Goal: Task Accomplishment & Management: Use online tool/utility

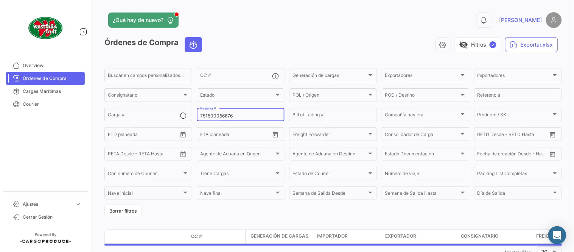
click at [211, 116] on input "751500056676" at bounding box center [240, 115] width 81 height 5
paste input "59014988"
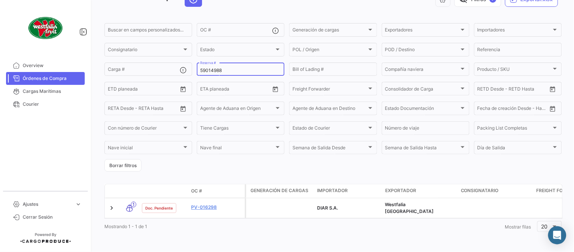
scroll to position [48, 0]
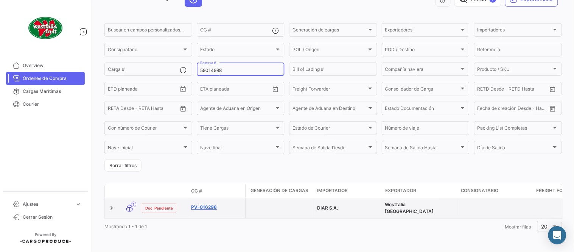
type input "59014988"
click at [206, 204] on link "PV-016298" at bounding box center [216, 207] width 51 height 7
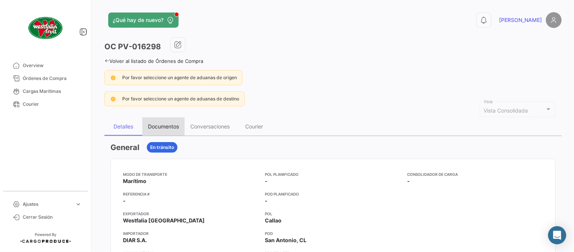
click at [160, 126] on div "Documentos" at bounding box center [163, 126] width 31 height 6
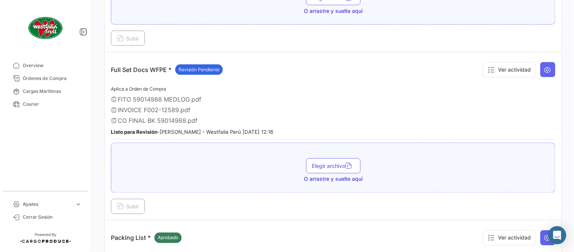
scroll to position [252, 0]
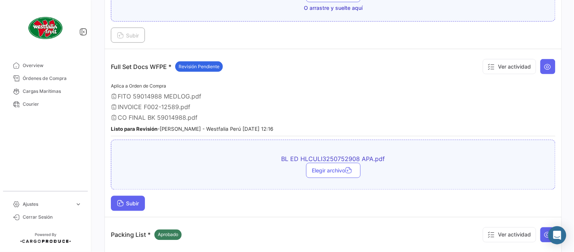
click at [134, 197] on button "Subir" at bounding box center [128, 203] width 34 height 15
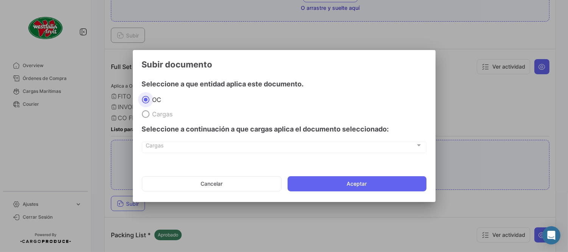
click at [347, 172] on mat-dialog-actions "Cancelar Aceptar" at bounding box center [284, 184] width 284 height 26
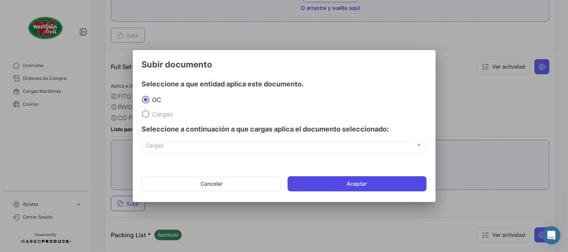
click at [355, 179] on button "Aceptar" at bounding box center [356, 183] width 139 height 15
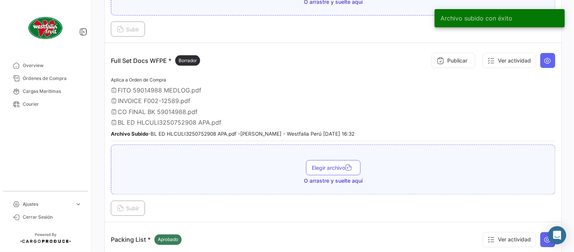
click at [436, 70] on div "Publicar Ver actividad" at bounding box center [491, 60] width 127 height 23
click at [436, 64] on button "Publicar" at bounding box center [454, 60] width 44 height 15
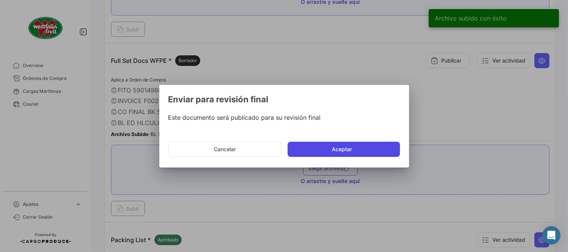
click at [350, 149] on button "Aceptar" at bounding box center [343, 148] width 112 height 15
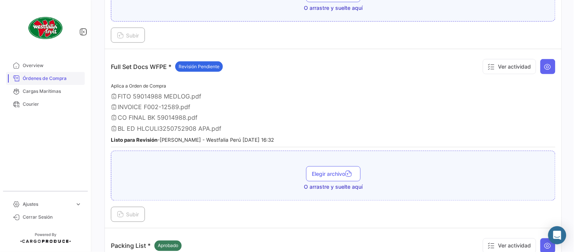
click at [55, 77] on span "Órdenes de Compra" at bounding box center [52, 78] width 59 height 7
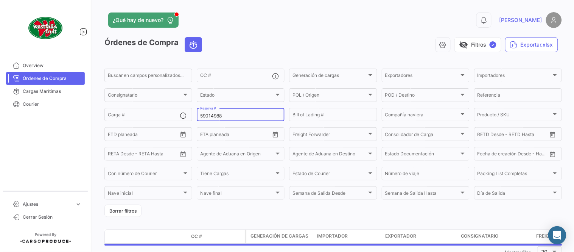
click at [217, 115] on input "59014988" at bounding box center [240, 115] width 81 height 5
paste input "13753407"
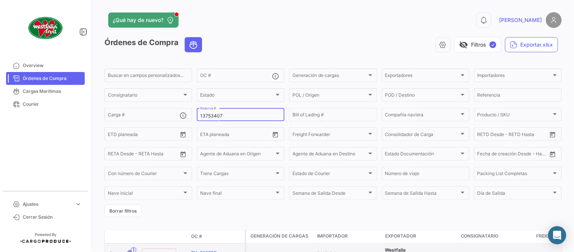
type input "13753407"
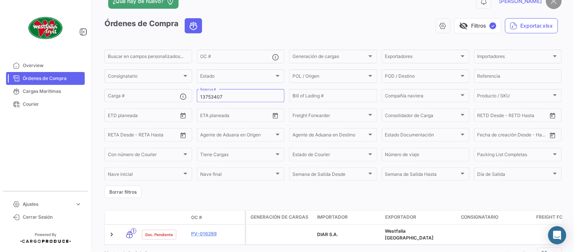
scroll to position [48, 0]
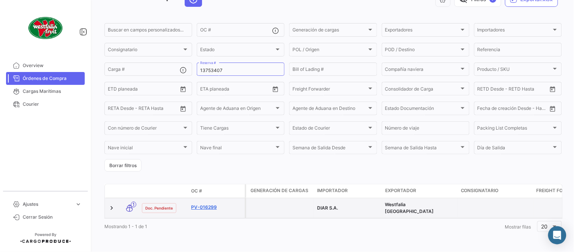
click at [202, 204] on link "PV-016299" at bounding box center [216, 207] width 51 height 7
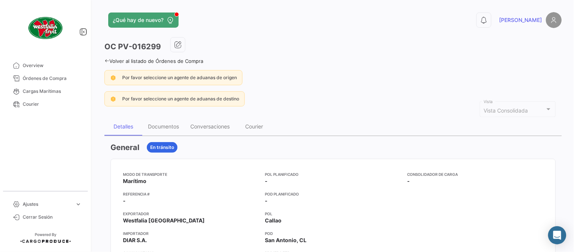
click at [157, 142] on div "En tránsito" at bounding box center [162, 147] width 31 height 11
click at [157, 131] on div "Documentos" at bounding box center [163, 126] width 42 height 18
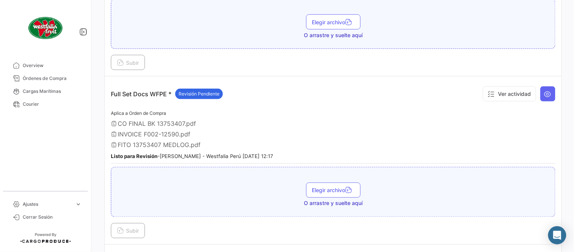
scroll to position [252, 0]
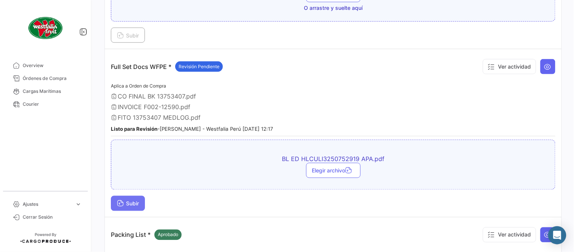
click at [144, 201] on button "Subir" at bounding box center [128, 203] width 34 height 15
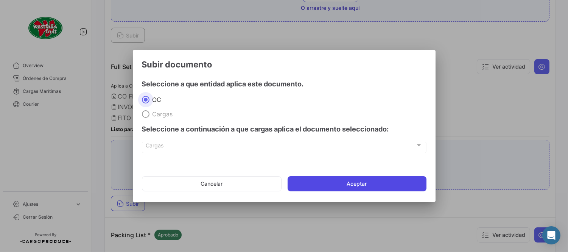
click at [359, 179] on button "Aceptar" at bounding box center [356, 183] width 139 height 15
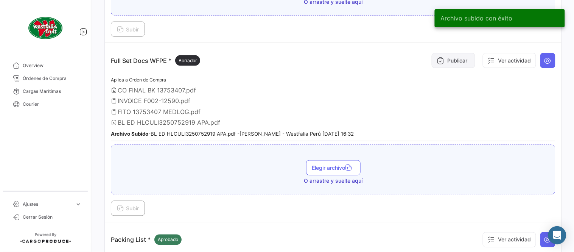
click at [454, 60] on button "Publicar" at bounding box center [454, 60] width 44 height 15
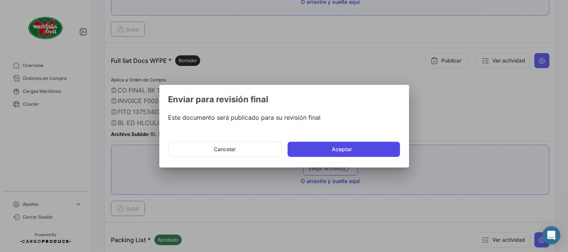
click at [357, 146] on button "Aceptar" at bounding box center [343, 148] width 112 height 15
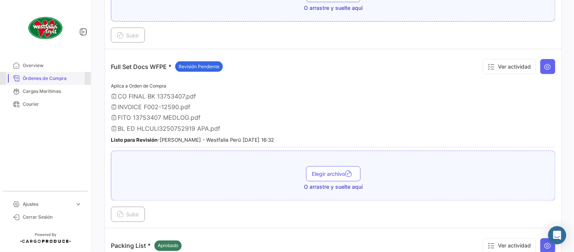
click at [51, 78] on span "Órdenes de Compra" at bounding box center [52, 78] width 59 height 7
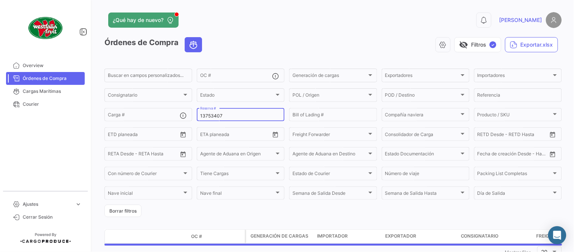
click at [219, 119] on div "13753407 Reserva #" at bounding box center [240, 114] width 81 height 15
click at [213, 116] on input "13753407" at bounding box center [240, 115] width 81 height 5
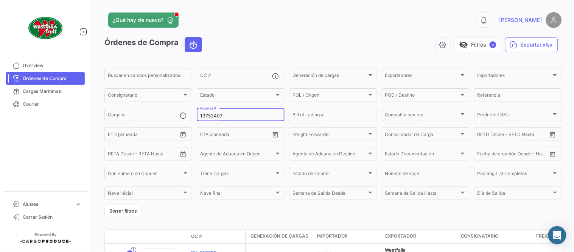
click at [213, 116] on input "13753407" at bounding box center [240, 115] width 81 height 5
paste input "90100965"
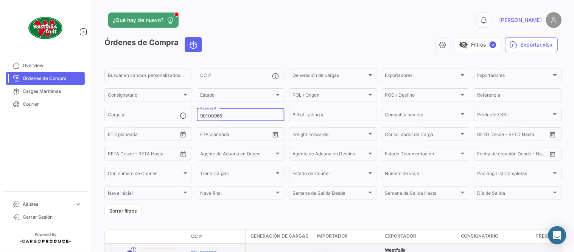
type input "90100965"
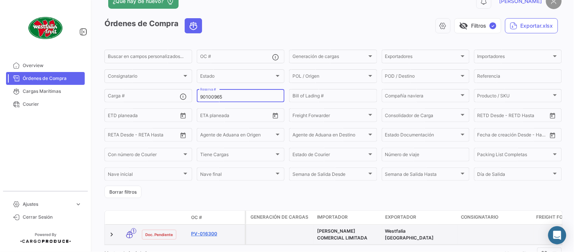
scroll to position [48, 0]
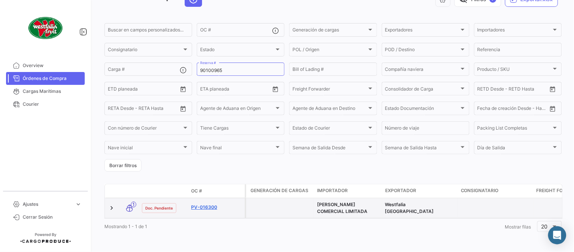
click at [214, 204] on link "PV-016300" at bounding box center [216, 207] width 51 height 7
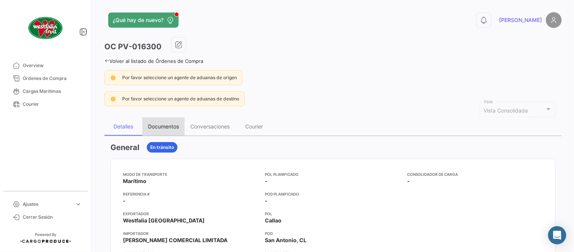
click at [171, 128] on div "Documentos" at bounding box center [163, 126] width 31 height 6
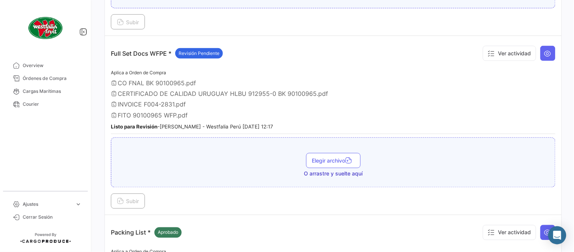
scroll to position [252, 0]
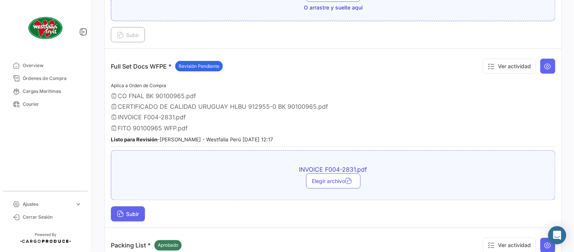
click at [138, 211] on span "Subir" at bounding box center [128, 214] width 22 height 6
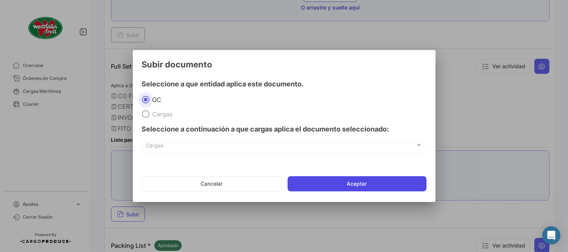
click at [379, 182] on button "Aceptar" at bounding box center [356, 183] width 139 height 15
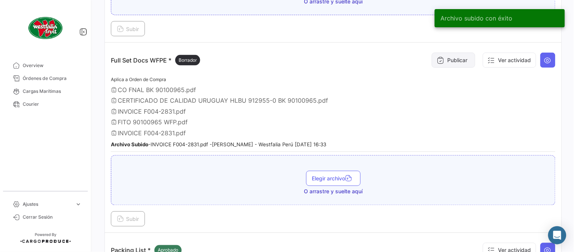
click at [457, 54] on button "Publicar" at bounding box center [454, 60] width 44 height 15
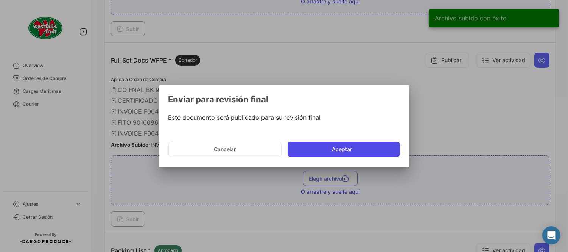
drag, startPoint x: 356, startPoint y: 155, endPoint x: 350, endPoint y: 154, distance: 6.2
click at [356, 156] on button "Aceptar" at bounding box center [343, 148] width 112 height 15
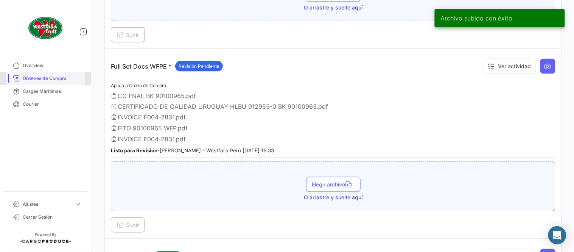
click at [66, 81] on span "Órdenes de Compra" at bounding box center [52, 78] width 59 height 7
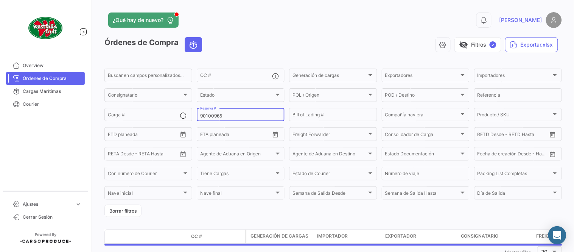
click at [214, 118] on input "90100965" at bounding box center [240, 115] width 81 height 5
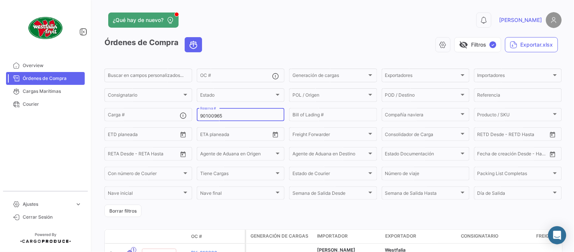
click at [211, 114] on input "90100965" at bounding box center [240, 115] width 81 height 5
paste input "3289541"
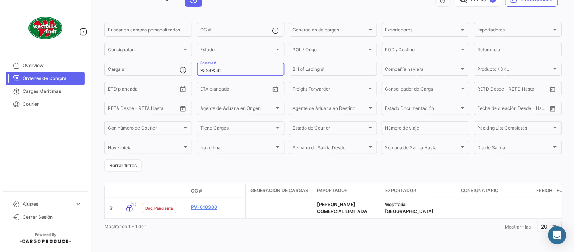
scroll to position [48, 0]
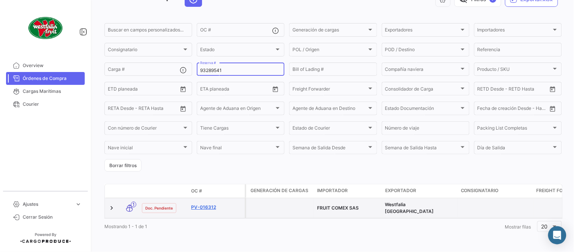
type input "93289541"
click at [197, 204] on link "PV-016312" at bounding box center [216, 207] width 51 height 7
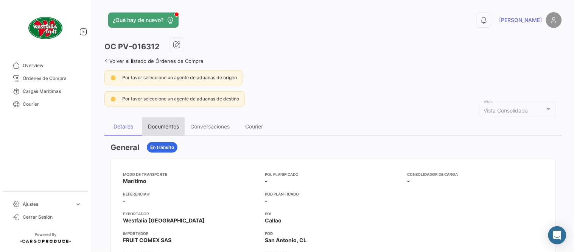
click at [169, 132] on div "Documentos" at bounding box center [163, 126] width 42 height 18
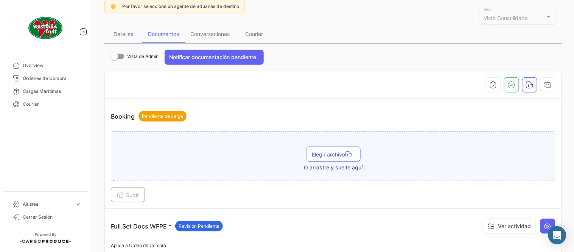
scroll to position [210, 0]
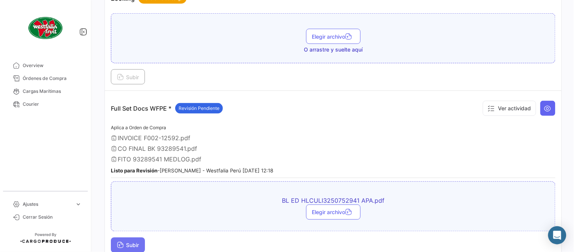
click at [139, 242] on span "Subir" at bounding box center [128, 245] width 22 height 6
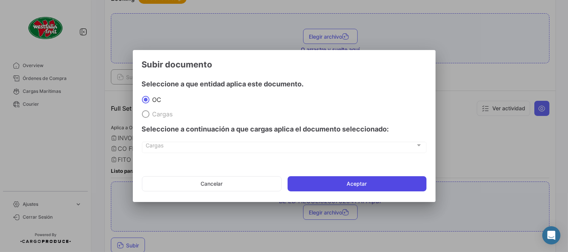
click at [339, 191] on button "Aceptar" at bounding box center [356, 183] width 139 height 15
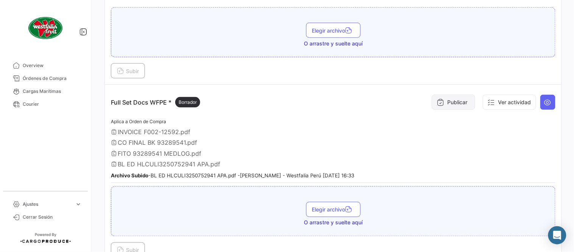
click at [443, 103] on button "Publicar" at bounding box center [454, 102] width 44 height 15
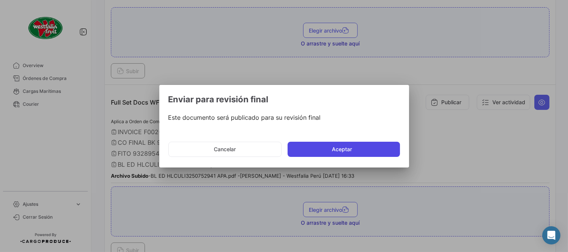
click at [343, 149] on button "Aceptar" at bounding box center [343, 148] width 112 height 15
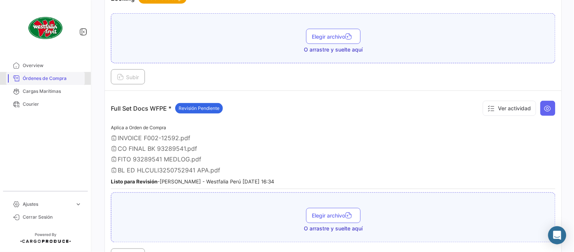
click at [62, 78] on span "Órdenes de Compra" at bounding box center [52, 78] width 59 height 7
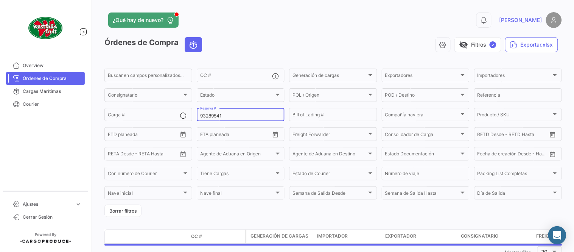
click at [212, 113] on input "93289541" at bounding box center [240, 115] width 81 height 5
paste input "22086740"
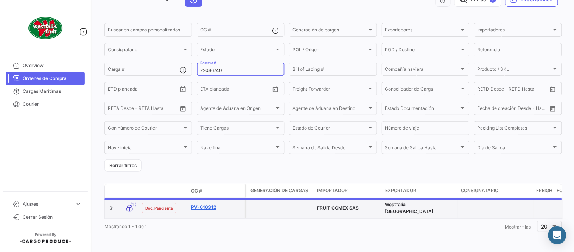
scroll to position [48, 0]
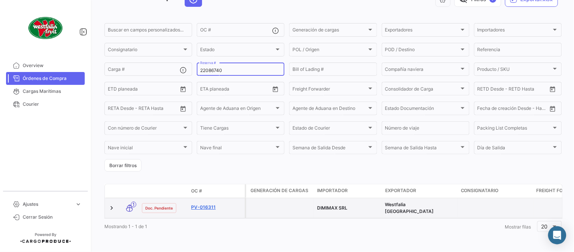
type input "22086740"
click at [210, 204] on link "PV-016311" at bounding box center [216, 207] width 51 height 7
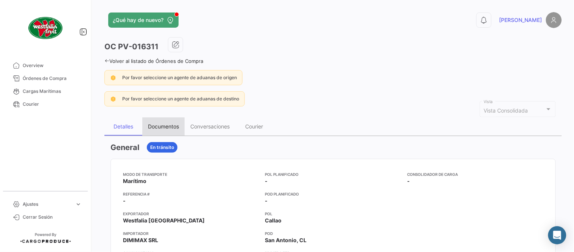
click at [162, 126] on div "Documentos" at bounding box center [163, 126] width 31 height 6
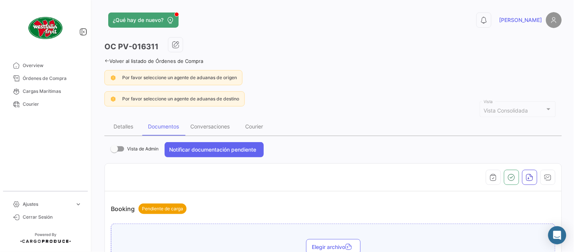
click at [161, 127] on div "Documentos" at bounding box center [163, 126] width 31 height 6
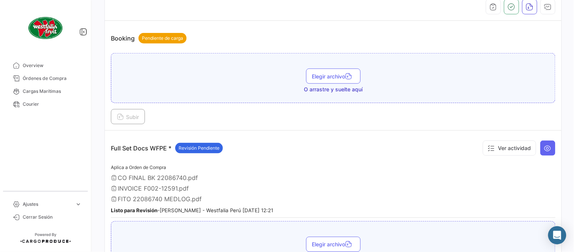
scroll to position [210, 0]
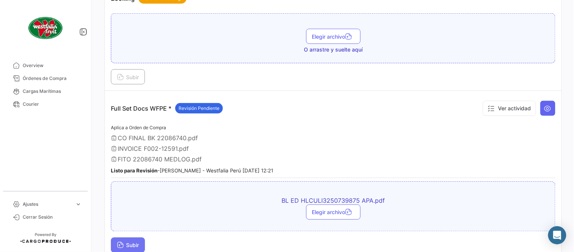
click at [141, 237] on button "Subir" at bounding box center [128, 244] width 34 height 15
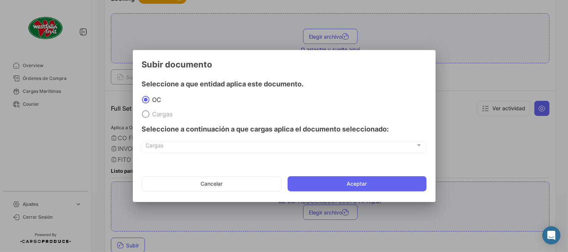
click at [359, 173] on mat-dialog-actions "Cancelar Aceptar" at bounding box center [284, 184] width 284 height 26
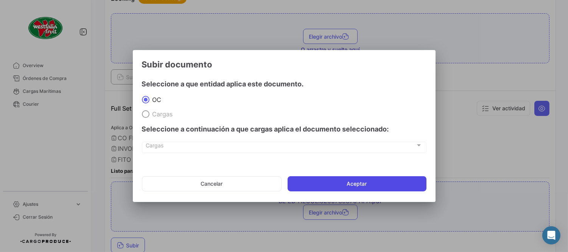
click at [362, 177] on button "Aceptar" at bounding box center [356, 183] width 139 height 15
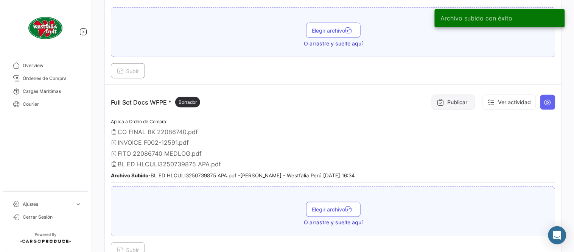
click at [444, 101] on button "Publicar" at bounding box center [454, 102] width 44 height 15
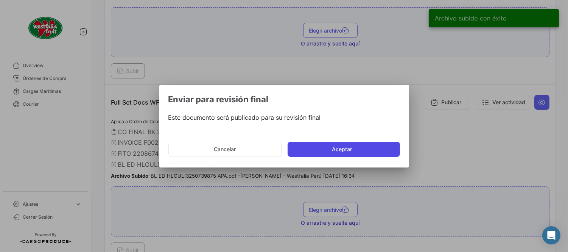
click at [344, 148] on button "Aceptar" at bounding box center [343, 148] width 112 height 15
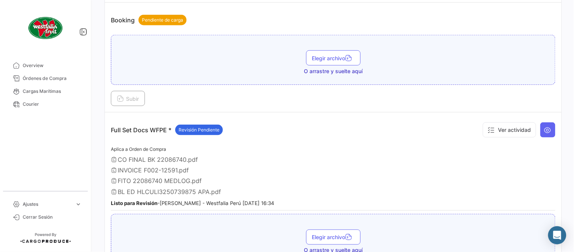
scroll to position [168, 0]
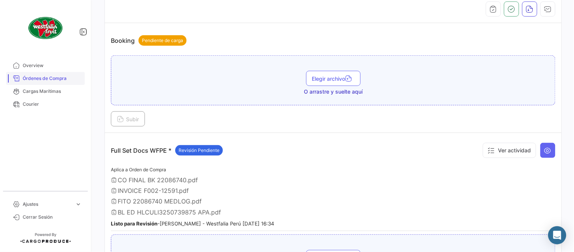
click at [53, 77] on span "Órdenes de Compra" at bounding box center [52, 78] width 59 height 7
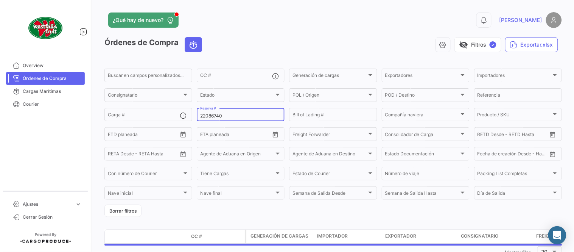
click at [225, 118] on input "22086740" at bounding box center [240, 115] width 81 height 5
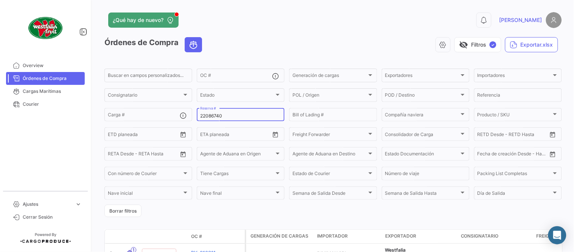
click at [225, 118] on input "22086740" at bounding box center [240, 115] width 81 height 5
paste input "751500056668"
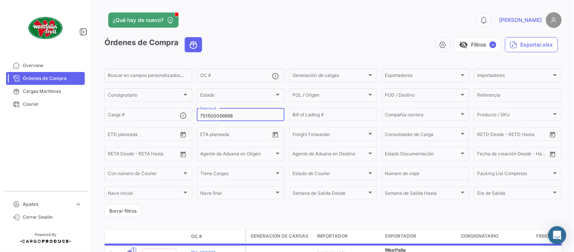
type input "751500056668"
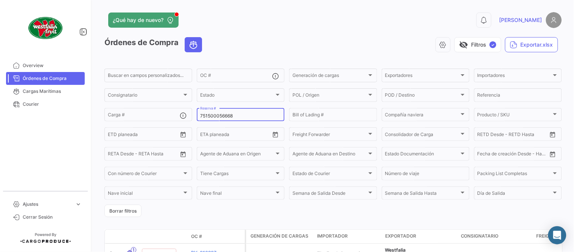
scroll to position [48, 0]
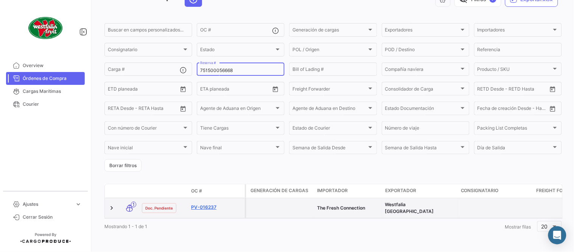
click at [203, 204] on link "PV-016237" at bounding box center [216, 207] width 51 height 7
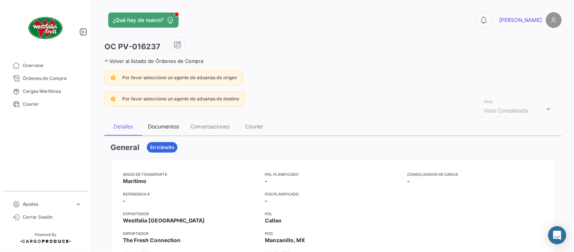
click at [168, 125] on div "Documentos" at bounding box center [163, 126] width 31 height 6
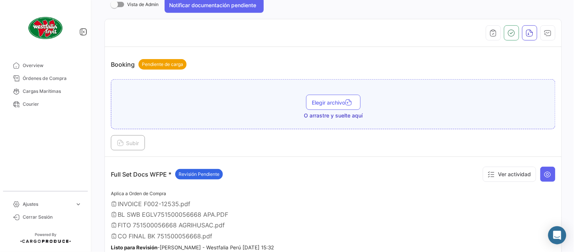
scroll to position [42, 0]
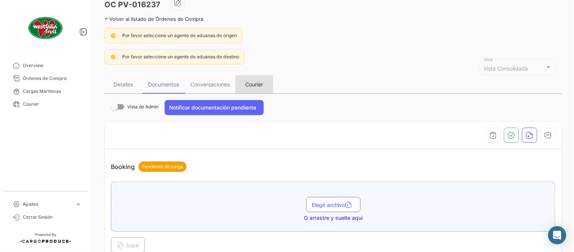
click at [261, 85] on div "Courier" at bounding box center [255, 84] width 18 height 6
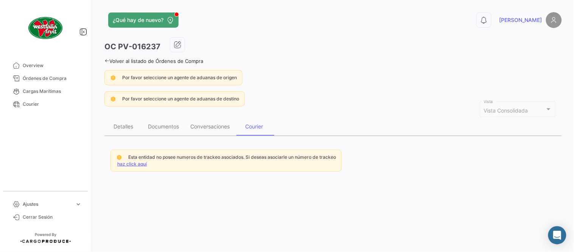
click at [123, 162] on link "haz click aquí" at bounding box center [132, 164] width 30 height 6
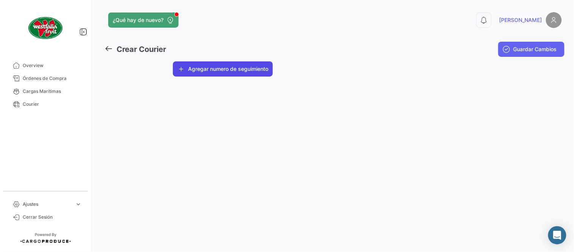
click at [225, 71] on button "Agregar numero de seguimiento" at bounding box center [223, 68] width 100 height 15
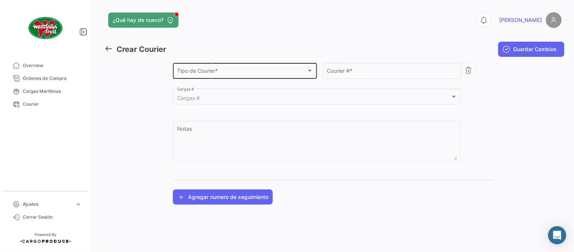
click at [227, 65] on div "Tipo de Courier * Tipo de Courier *" at bounding box center [245, 69] width 136 height 17
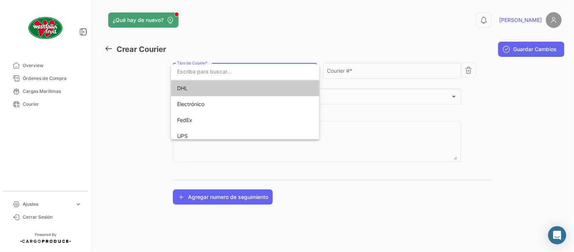
click at [219, 89] on span "DHL" at bounding box center [230, 88] width 106 height 16
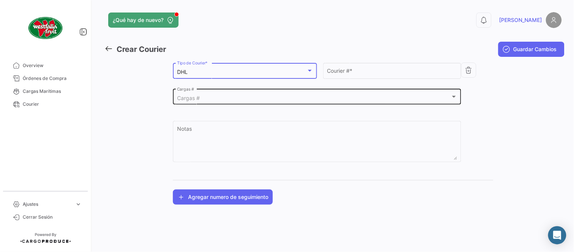
click at [246, 96] on div "Cargas #" at bounding box center [313, 98] width 273 height 6
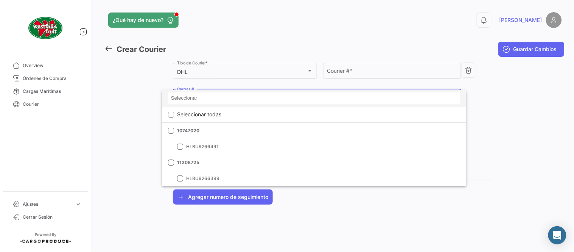
click at [218, 98] on input at bounding box center [314, 97] width 292 height 11
paste input "751500056668"
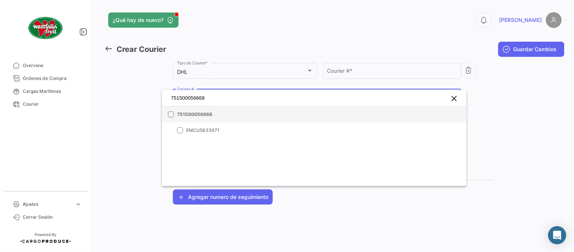
type input "751500056668"
click at [206, 112] on span "751500056668" at bounding box center [230, 114] width 106 height 7
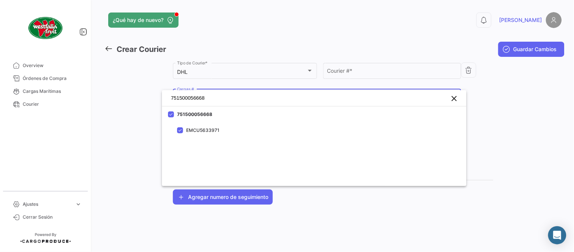
click at [351, 77] on div at bounding box center [287, 126] width 574 height 252
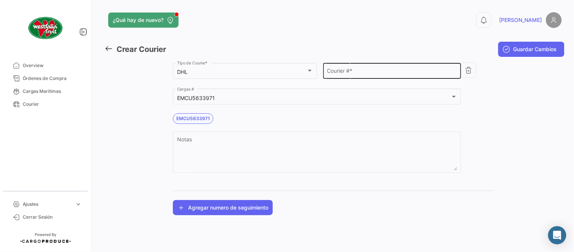
drag, startPoint x: 346, startPoint y: 68, endPoint x: 343, endPoint y: 63, distance: 6.1
click at [346, 69] on div "Courier # *" at bounding box center [392, 69] width 130 height 17
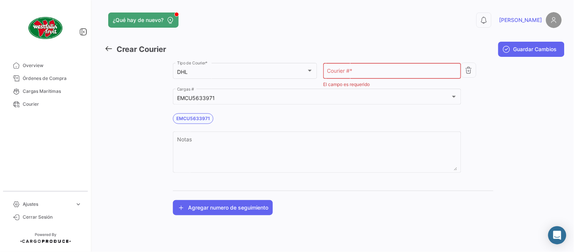
drag, startPoint x: 210, startPoint y: 203, endPoint x: 221, endPoint y: 191, distance: 16.9
click at [210, 203] on button "Agregar numero de seguimiento" at bounding box center [223, 207] width 100 height 15
click at [388, 69] on input "Courier # *" at bounding box center [392, 72] width 130 height 6
paste input "6410582102"
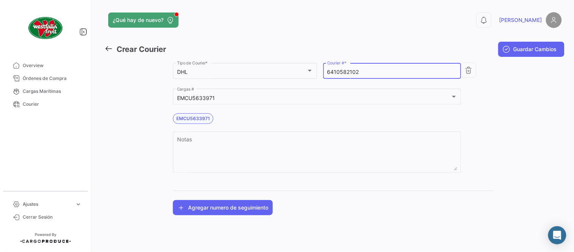
type input "6410582102"
click at [264, 205] on button "Agregar numero de seguimiento" at bounding box center [223, 207] width 100 height 15
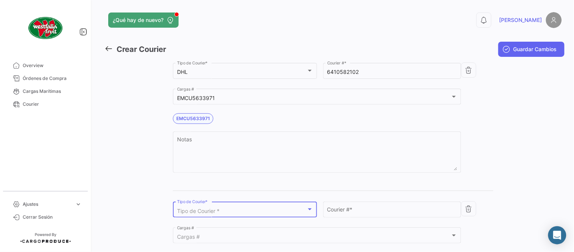
click at [212, 211] on span "Tipo de Courier *" at bounding box center [198, 210] width 42 height 6
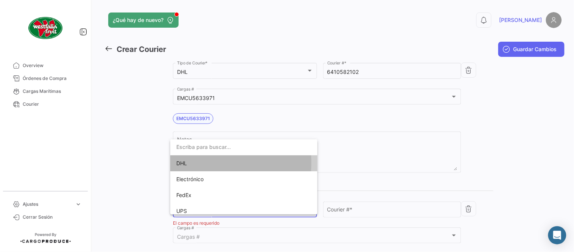
click at [185, 163] on span "DHL" at bounding box center [181, 163] width 11 height 6
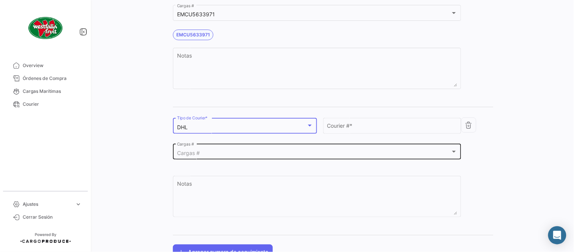
scroll to position [84, 0]
click at [193, 154] on mat-select-trigger "Cargas #" at bounding box center [188, 152] width 23 height 6
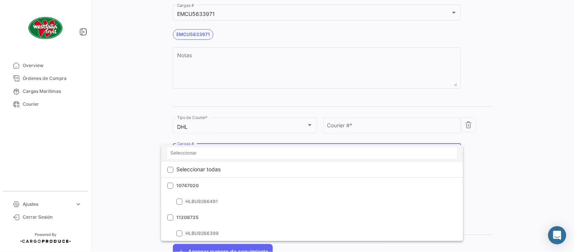
click at [196, 154] on input at bounding box center [312, 152] width 290 height 11
paste input "751500056668"
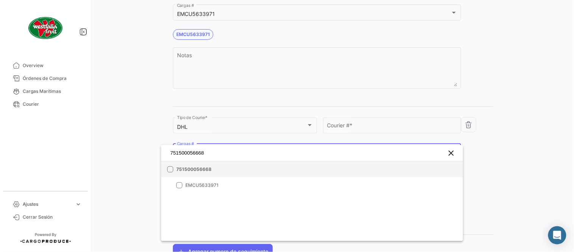
type input "751500056668"
drag, startPoint x: 209, startPoint y: 167, endPoint x: 221, endPoint y: 163, distance: 12.9
click at [209, 168] on span "751500056668" at bounding box center [229, 169] width 106 height 7
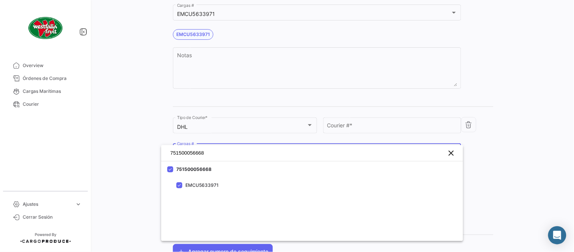
click at [365, 119] on div at bounding box center [287, 126] width 574 height 252
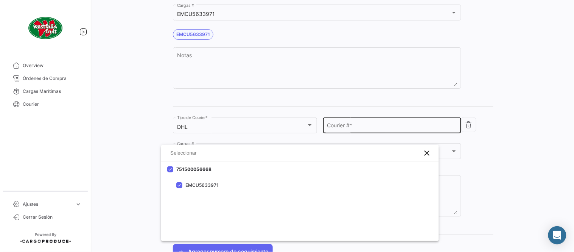
click at [361, 122] on div "Courier # *" at bounding box center [392, 124] width 130 height 17
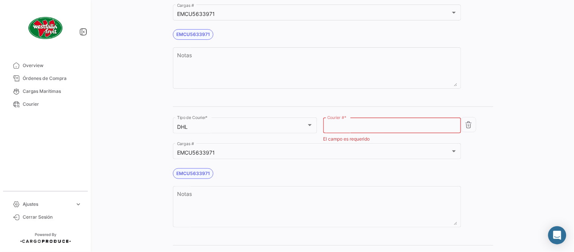
paste input "9164407184"
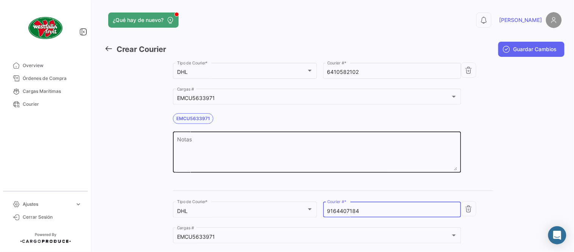
scroll to position [42, 0]
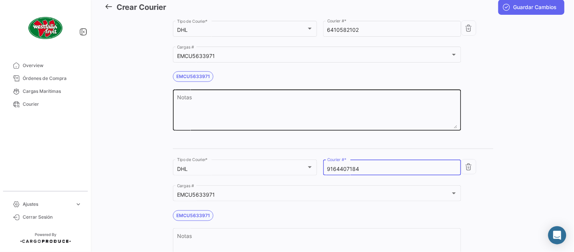
type input "9164407184"
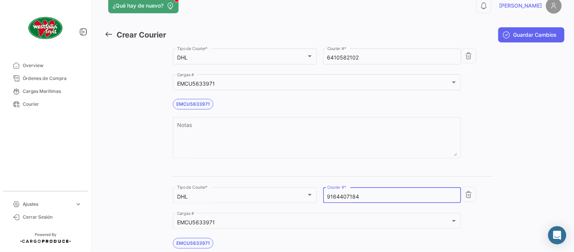
scroll to position [0, 0]
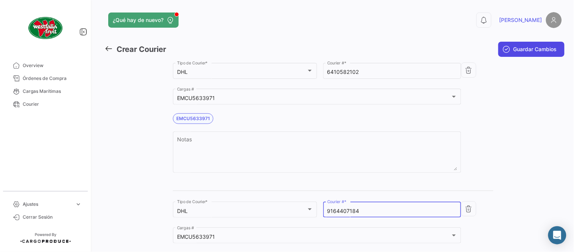
click at [503, 52] on icon "submit" at bounding box center [507, 49] width 8 height 8
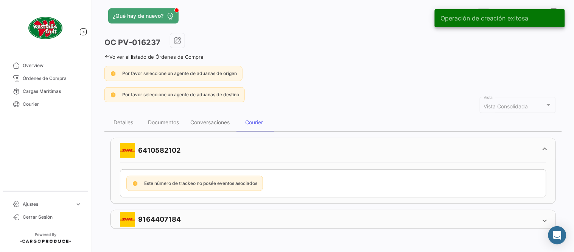
scroll to position [5, 0]
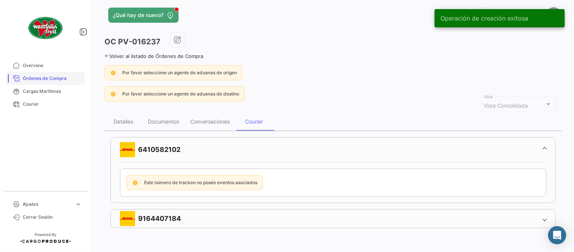
click at [74, 78] on span "Órdenes de Compra" at bounding box center [52, 78] width 59 height 7
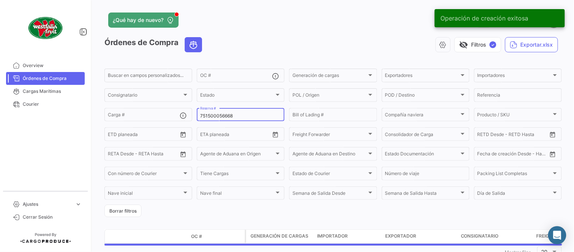
click at [218, 116] on input "751500056668" at bounding box center [240, 115] width 81 height 5
paste input "5901498"
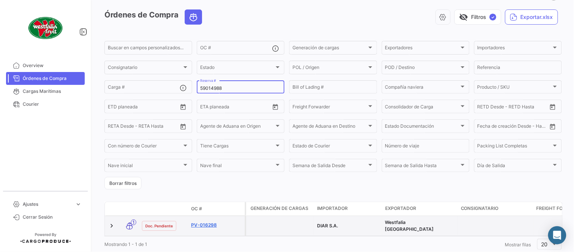
scroll to position [42, 0]
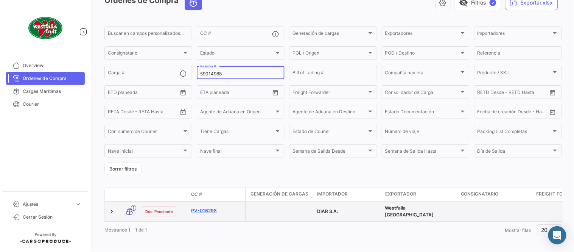
type input "59014988"
click at [201, 210] on link "PV-016298" at bounding box center [216, 210] width 51 height 7
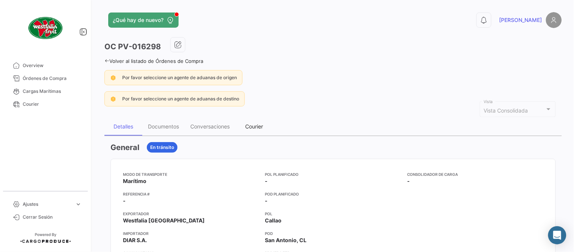
click at [254, 124] on div "Courier" at bounding box center [255, 126] width 18 height 6
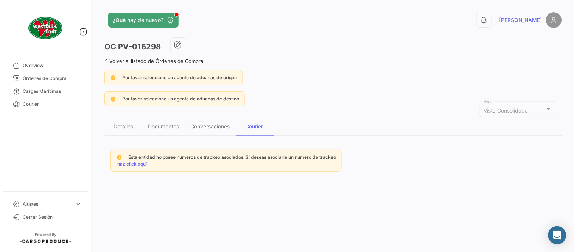
click at [135, 161] on link "haz click aquí" at bounding box center [132, 164] width 30 height 6
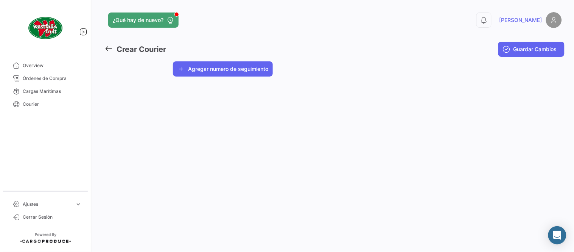
click at [217, 73] on button "Agregar numero de seguimiento" at bounding box center [223, 68] width 100 height 15
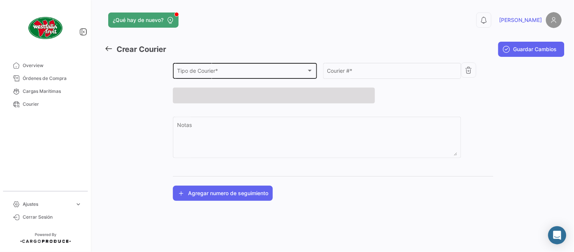
click at [222, 76] on div "Tipo de Courier * Tipo de Courier *" at bounding box center [245, 69] width 136 height 17
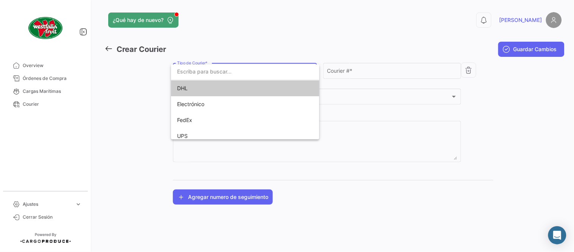
drag, startPoint x: 219, startPoint y: 78, endPoint x: 219, endPoint y: 84, distance: 6.1
click at [219, 79] on input "dropdown search" at bounding box center [245, 72] width 148 height 16
click at [220, 85] on span "DHL" at bounding box center [230, 88] width 106 height 16
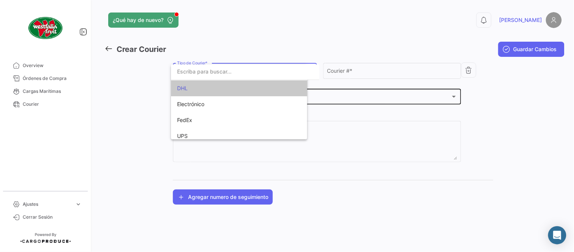
click at [223, 92] on div "Cargas # Cargas #" at bounding box center [317, 95] width 280 height 17
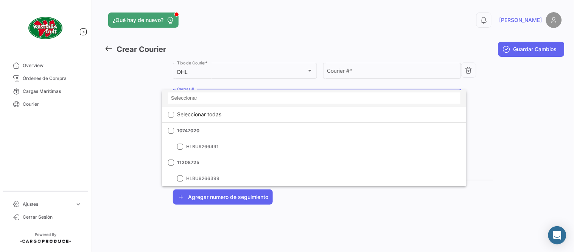
click at [224, 96] on input at bounding box center [314, 97] width 292 height 11
paste input "59014988"
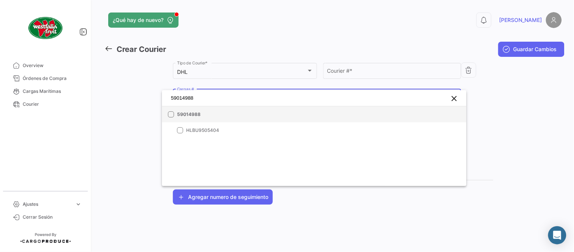
type input "59014988"
click at [220, 108] on mat-option "59014988" at bounding box center [314, 114] width 305 height 16
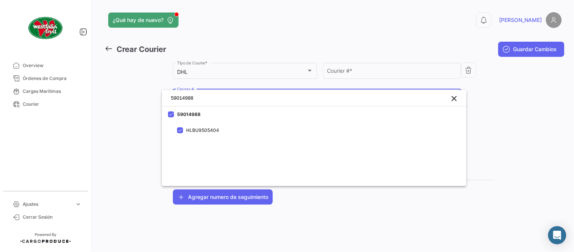
click at [315, 78] on div at bounding box center [287, 126] width 574 height 252
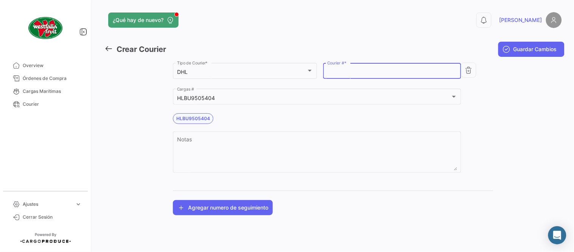
click at [373, 73] on input "Courier # *" at bounding box center [392, 72] width 130 height 6
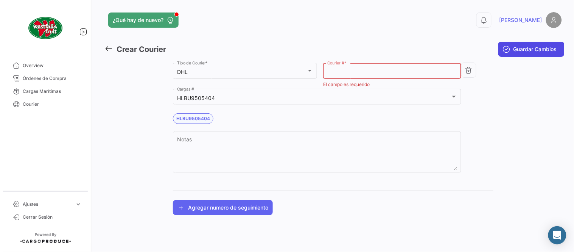
paste input "4899721816"
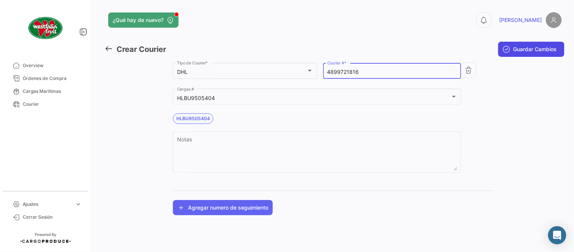
type input "4899721816"
click at [519, 50] on span "Guardar Cambios" at bounding box center [535, 49] width 44 height 8
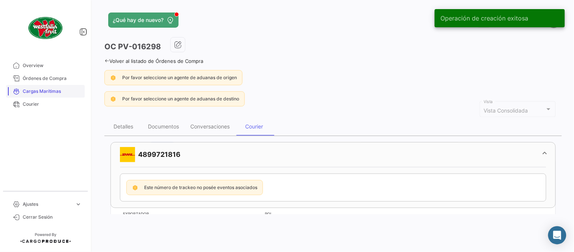
drag, startPoint x: 64, startPoint y: 75, endPoint x: 84, endPoint y: 93, distance: 26.8
click at [64, 75] on span "Órdenes de Compra" at bounding box center [52, 78] width 59 height 7
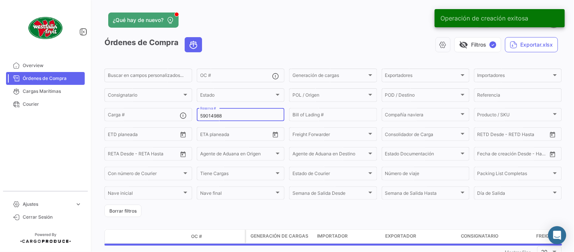
click at [213, 116] on input "59014988" at bounding box center [240, 115] width 81 height 5
paste input "90100965"
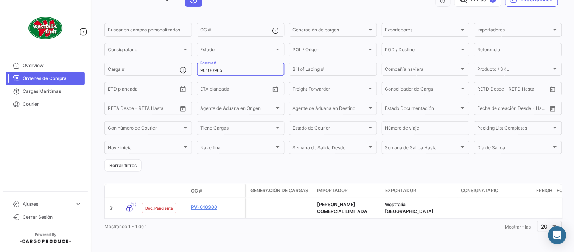
scroll to position [48, 0]
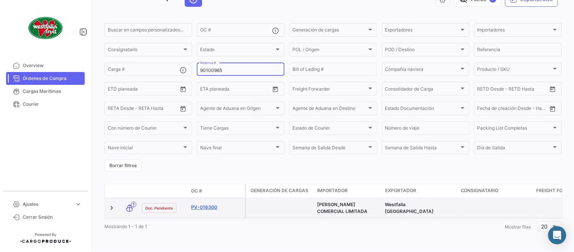
type input "90100965"
click at [207, 204] on link "PV-016300" at bounding box center [216, 207] width 51 height 7
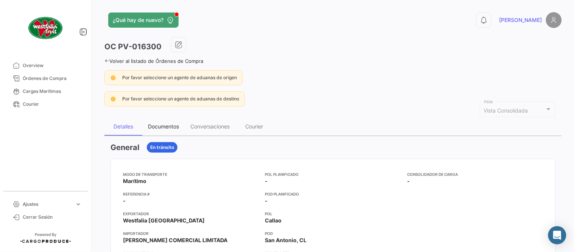
click at [166, 123] on div "Documentos" at bounding box center [163, 126] width 31 height 6
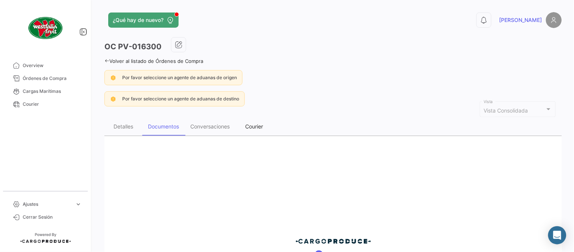
click at [259, 130] on div "Courier" at bounding box center [254, 126] width 38 height 18
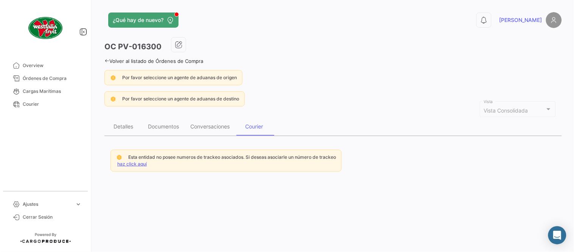
click at [133, 163] on link "haz click aquí" at bounding box center [132, 164] width 30 height 6
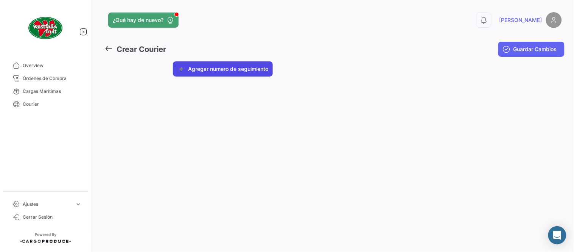
click at [222, 72] on button "Agregar numero de seguimiento" at bounding box center [223, 68] width 100 height 15
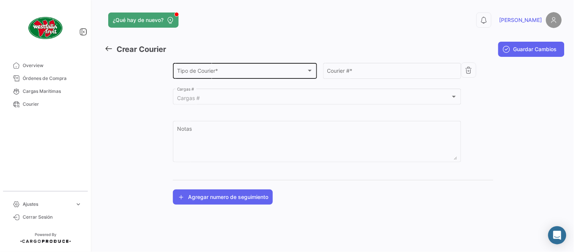
click at [222, 67] on div "Tipo de Courier * Tipo de Courier *" at bounding box center [245, 69] width 136 height 17
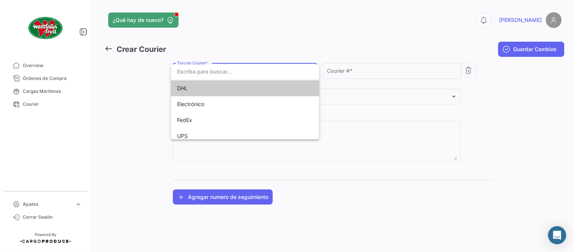
click at [205, 88] on span "DHL" at bounding box center [230, 88] width 106 height 16
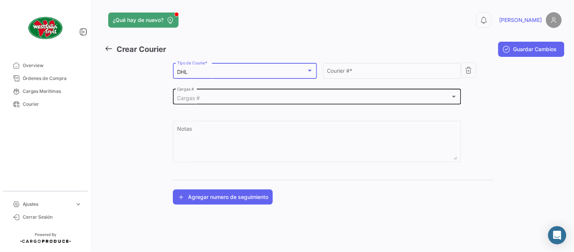
click at [207, 95] on div "Cargas #" at bounding box center [313, 98] width 273 height 6
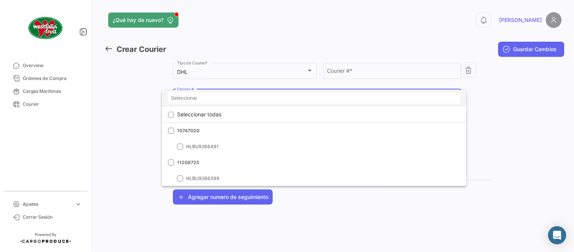
click at [205, 104] on div at bounding box center [314, 98] width 305 height 16
click at [200, 98] on input at bounding box center [314, 97] width 292 height 11
paste input "90100965"
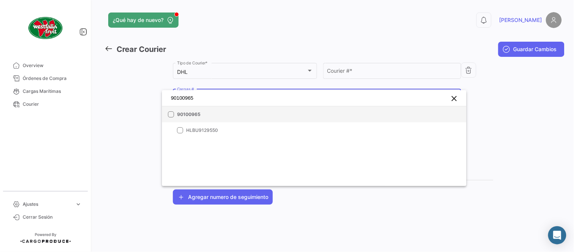
type input "90100965"
click at [206, 111] on span "90100965" at bounding box center [230, 114] width 106 height 7
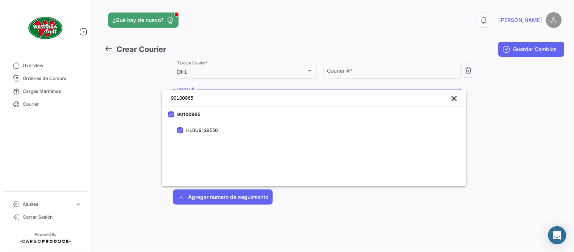
click at [331, 79] on div at bounding box center [287, 126] width 574 height 252
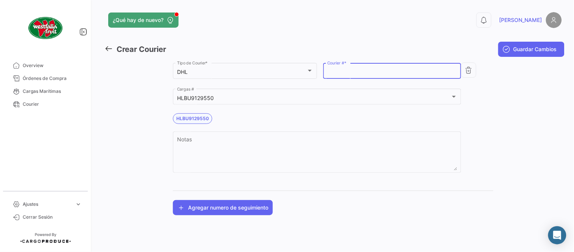
click at [335, 74] on input "Courier # *" at bounding box center [392, 72] width 130 height 6
type input "L"
click at [249, 209] on button "Agregar numero de seguimiento" at bounding box center [223, 207] width 100 height 15
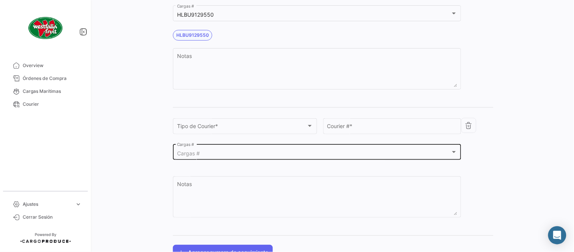
scroll to position [84, 0]
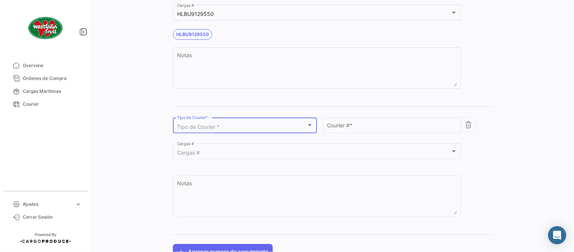
click at [205, 127] on span "Tipo de Courier *" at bounding box center [198, 126] width 42 height 6
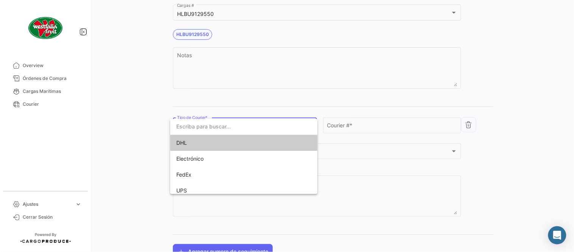
click at [194, 142] on span "DHL" at bounding box center [229, 143] width 106 height 16
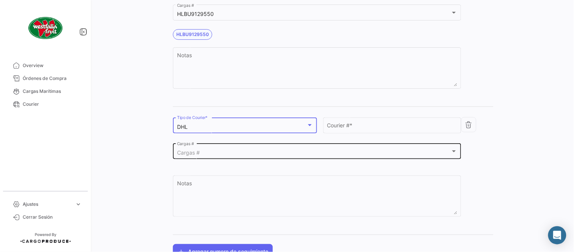
click at [197, 153] on mat-select-trigger "Cargas #" at bounding box center [188, 152] width 23 height 6
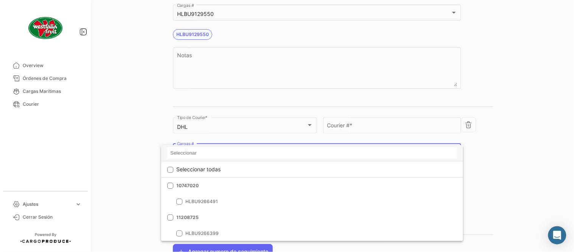
click at [197, 158] on input at bounding box center [312, 152] width 290 height 11
paste input "90100965"
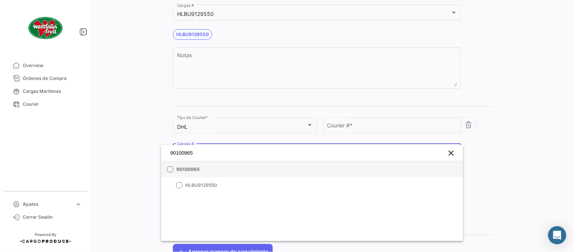
type input "90100965"
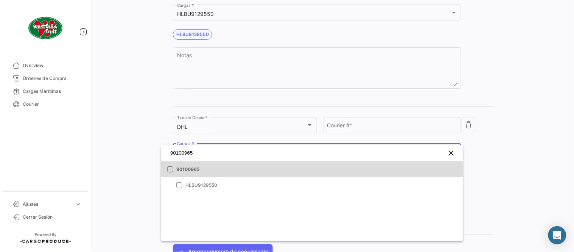
click at [213, 168] on span "90100965" at bounding box center [229, 169] width 106 height 7
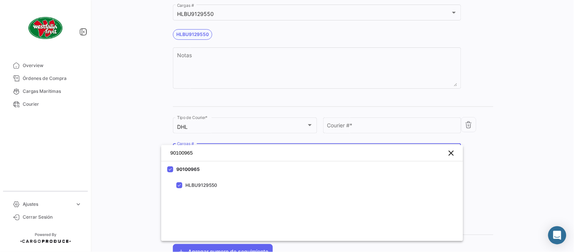
drag, startPoint x: 359, startPoint y: 141, endPoint x: 350, endPoint y: 129, distance: 14.4
click at [358, 140] on div at bounding box center [287, 126] width 574 height 252
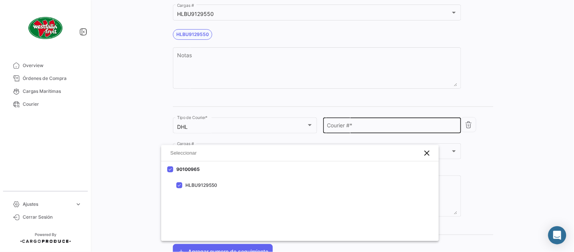
click at [351, 127] on input "Courier # *" at bounding box center [392, 127] width 130 height 6
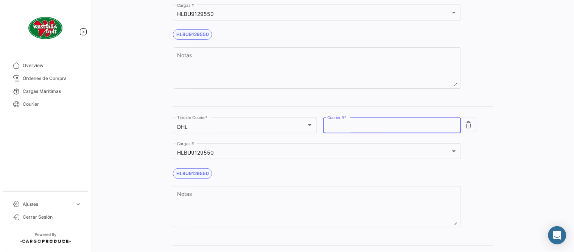
scroll to position [0, 0]
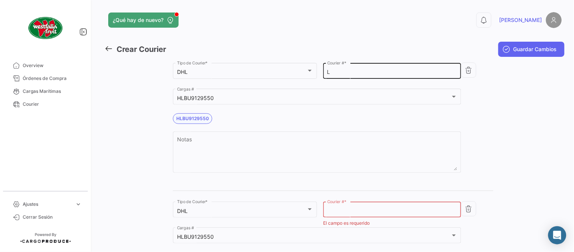
click at [359, 70] on input "L" at bounding box center [392, 72] width 130 height 6
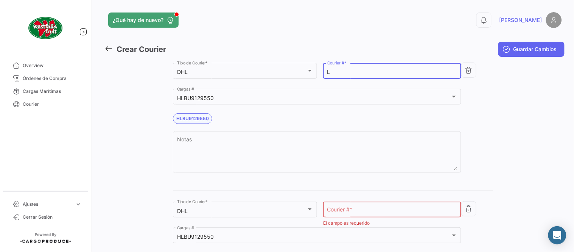
click at [359, 70] on input "L" at bounding box center [392, 72] width 130 height 6
paste input "4899722940"
type input "4899722940"
click at [360, 210] on input "Courier # *" at bounding box center [392, 211] width 130 height 6
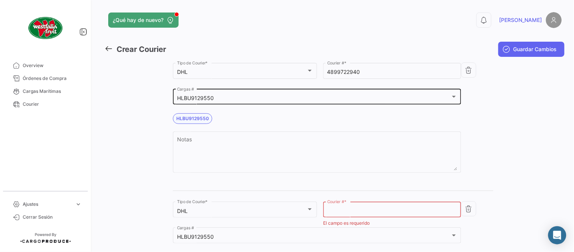
paste input "5039016684"
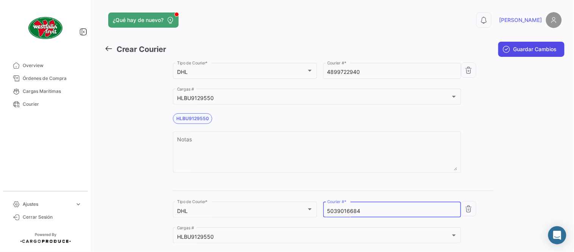
type input "5039016684"
click at [503, 47] on icon "submit" at bounding box center [507, 49] width 8 height 8
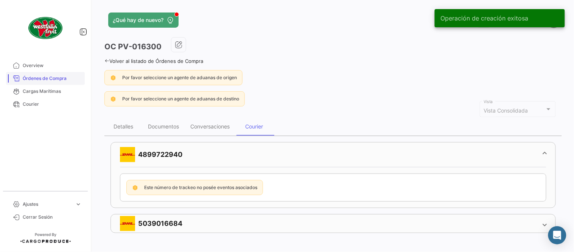
click at [63, 78] on span "Órdenes de Compra" at bounding box center [52, 78] width 59 height 7
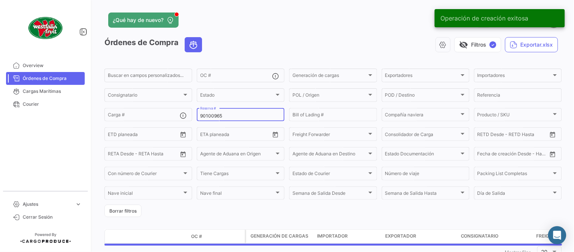
click at [229, 113] on input "90100965" at bounding box center [240, 115] width 81 height 5
paste input "3289541"
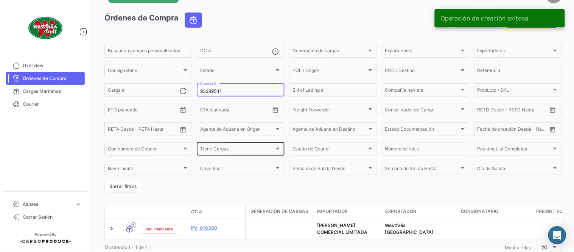
scroll to position [48, 0]
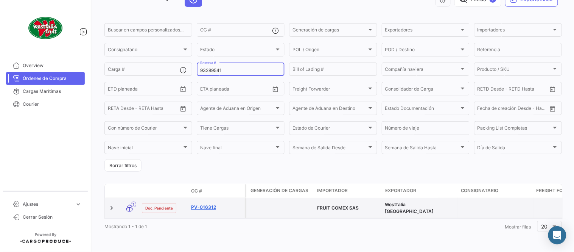
type input "93289541"
click at [199, 204] on link "PV-016312" at bounding box center [216, 207] width 51 height 7
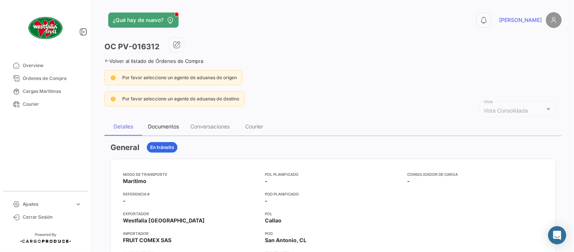
drag, startPoint x: 160, startPoint y: 122, endPoint x: 163, endPoint y: 124, distance: 3.9
click at [160, 123] on div "Documentos" at bounding box center [163, 126] width 42 height 18
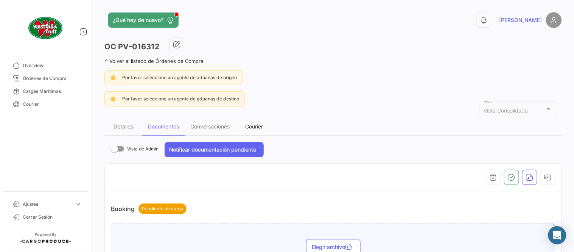
click at [255, 119] on div "Courier" at bounding box center [254, 126] width 38 height 18
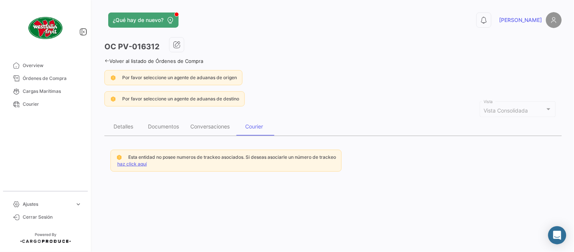
click at [120, 161] on link "haz click aquí" at bounding box center [132, 164] width 30 height 6
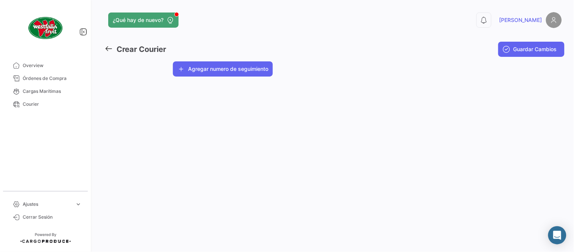
click at [196, 70] on button "Agregar numero de seguimiento" at bounding box center [223, 68] width 100 height 15
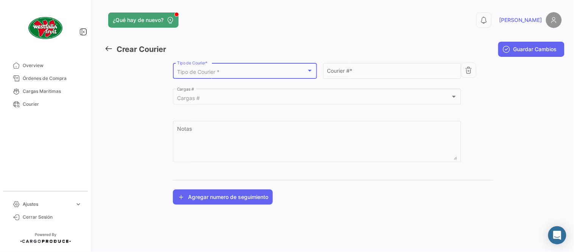
click at [202, 75] on span "Tipo de Courier *" at bounding box center [198, 71] width 42 height 6
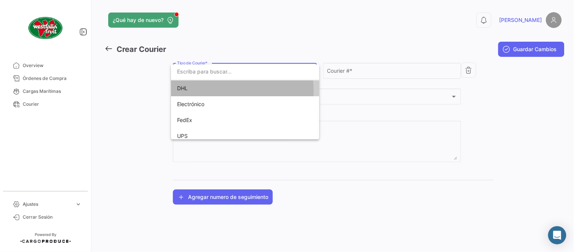
click at [198, 91] on span "DHL" at bounding box center [230, 88] width 106 height 16
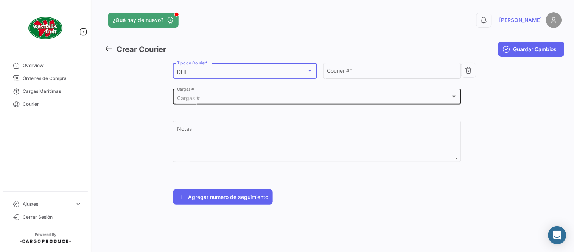
click at [202, 101] on div "Cargas #" at bounding box center [313, 98] width 273 height 6
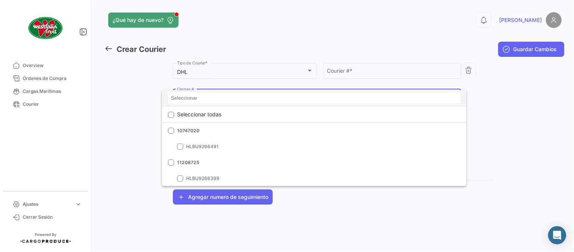
click at [198, 98] on input at bounding box center [314, 97] width 292 height 11
paste input "93289541"
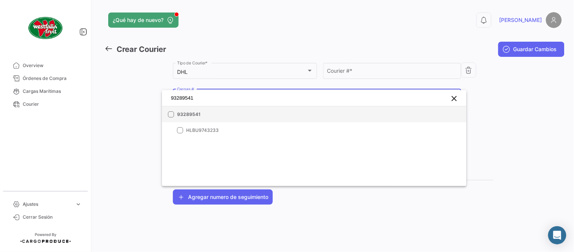
type input "93289541"
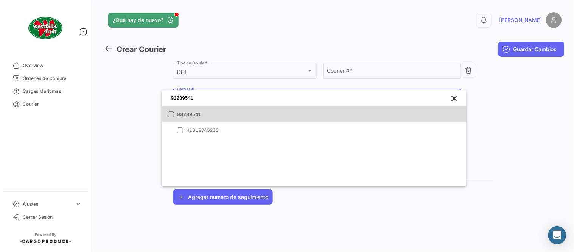
click at [204, 113] on span "93289541" at bounding box center [230, 114] width 106 height 7
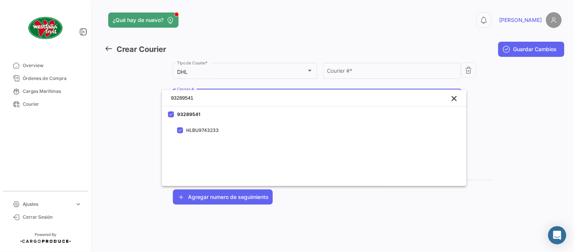
drag, startPoint x: 384, startPoint y: 65, endPoint x: 363, endPoint y: 68, distance: 20.6
click at [383, 65] on div at bounding box center [287, 126] width 574 height 252
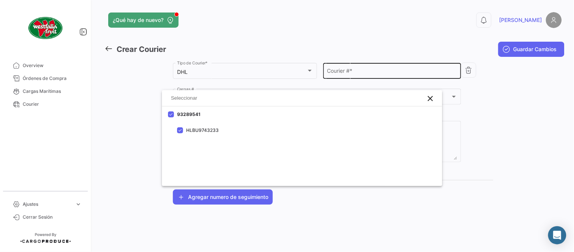
click at [360, 69] on input "Courier # *" at bounding box center [392, 72] width 130 height 6
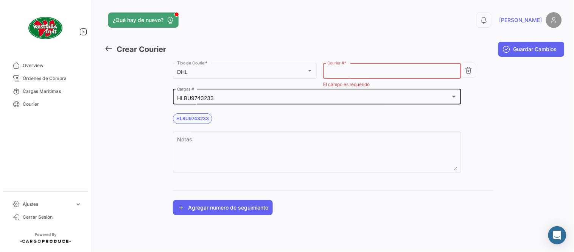
paste input "3714794786"
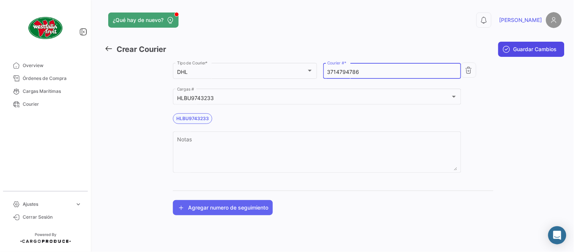
type input "3714794786"
click at [509, 47] on icon "submit" at bounding box center [507, 49] width 8 height 8
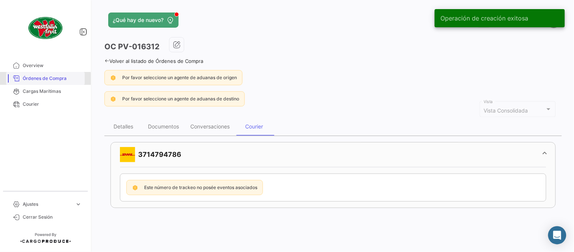
click at [44, 79] on span "Órdenes de Compra" at bounding box center [52, 78] width 59 height 7
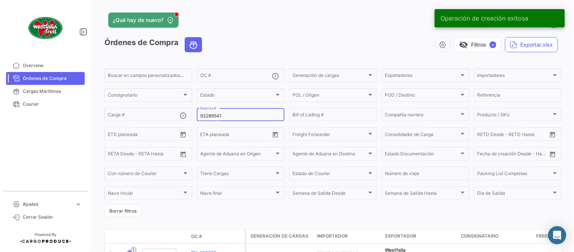
click at [210, 115] on input "93289541" at bounding box center [240, 115] width 81 height 5
paste input "22086740"
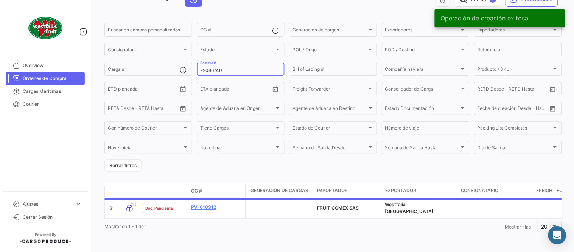
scroll to position [48, 0]
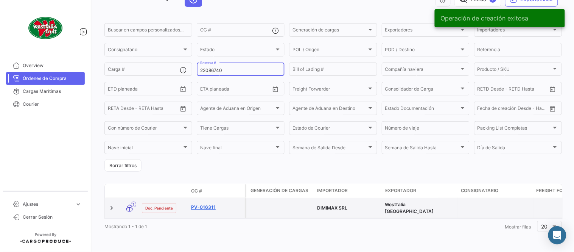
type input "22086740"
click at [209, 204] on link "PV-016311" at bounding box center [216, 207] width 51 height 7
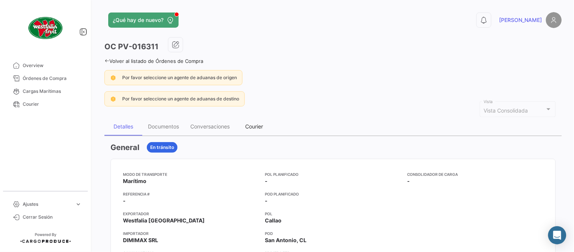
click at [249, 125] on div "Courier" at bounding box center [255, 126] width 18 height 6
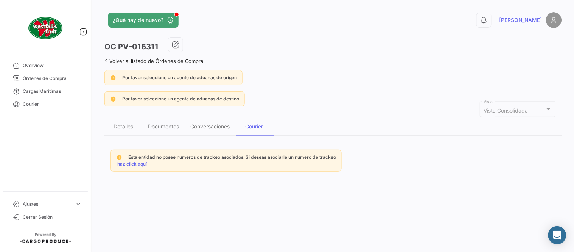
click at [120, 165] on link "haz click aquí" at bounding box center [132, 164] width 30 height 6
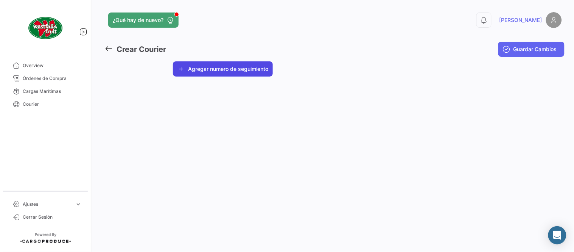
click at [188, 75] on button "Agregar numero de seguimiento" at bounding box center [223, 68] width 100 height 15
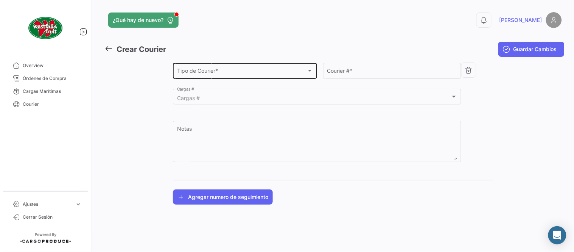
click at [194, 67] on div "Tipo de Courier * Tipo de Courier *" at bounding box center [245, 69] width 136 height 17
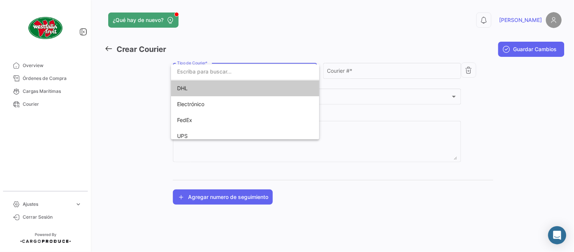
click at [202, 87] on span "DHL" at bounding box center [230, 88] width 106 height 16
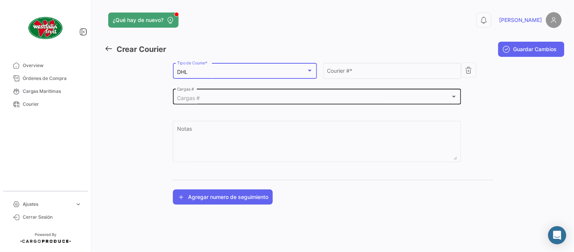
click at [199, 94] on div "Cargas # Cargas #" at bounding box center [317, 95] width 280 height 17
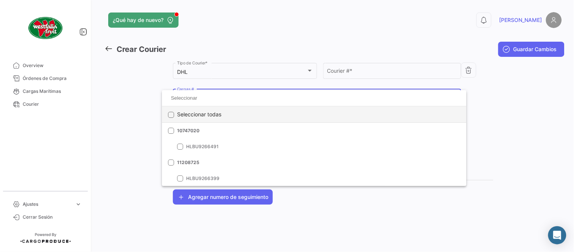
click at [193, 108] on span "Seleccionar todas" at bounding box center [199, 114] width 44 height 16
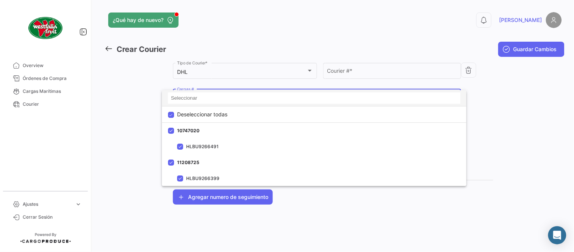
click at [189, 97] on input at bounding box center [314, 97] width 292 height 11
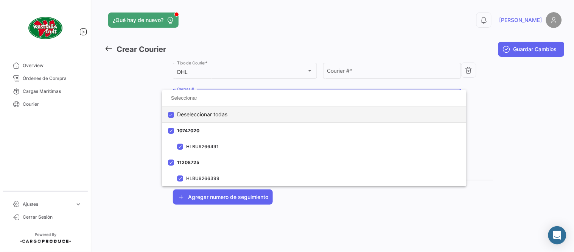
click at [194, 107] on span "Deseleccionar todas" at bounding box center [202, 114] width 50 height 16
checkbox input "false"
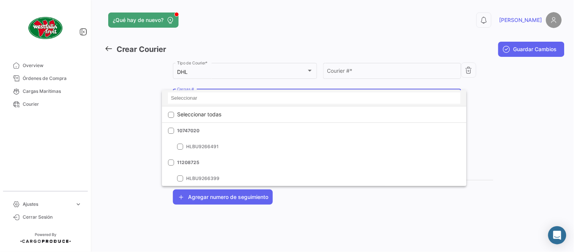
click at [192, 96] on input at bounding box center [314, 97] width 292 height 11
paste input "22086740"
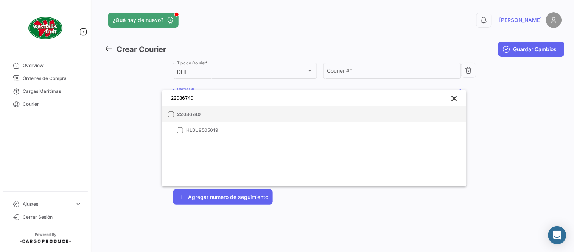
type input "22086740"
drag, startPoint x: 202, startPoint y: 115, endPoint x: 250, endPoint y: 99, distance: 50.8
click at [202, 115] on span "22086740" at bounding box center [230, 114] width 106 height 7
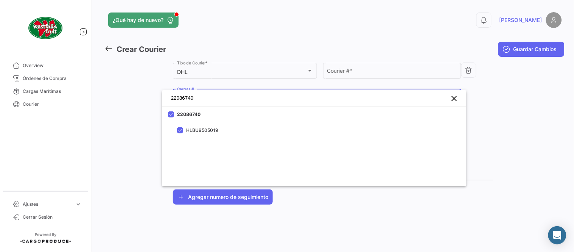
click at [340, 66] on div at bounding box center [287, 126] width 574 height 252
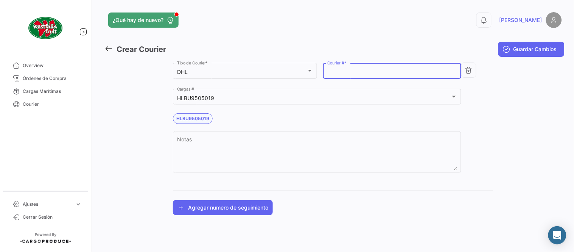
click at [337, 70] on input "Courier # *" at bounding box center [392, 72] width 130 height 6
paste input "2849674623"
type input "2849674623"
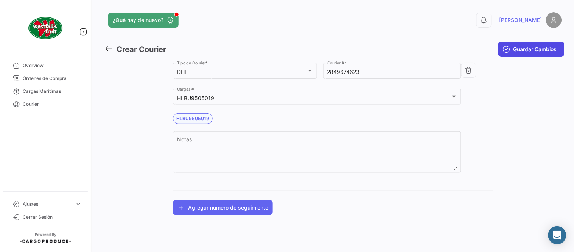
click at [525, 44] on button "Guardar Cambios" at bounding box center [531, 49] width 66 height 15
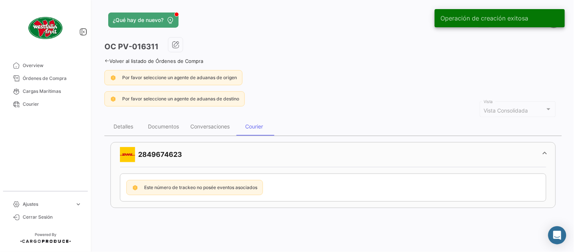
drag, startPoint x: 37, startPoint y: 77, endPoint x: 0, endPoint y: 50, distance: 45.8
click at [37, 77] on span "Órdenes de Compra" at bounding box center [52, 78] width 59 height 7
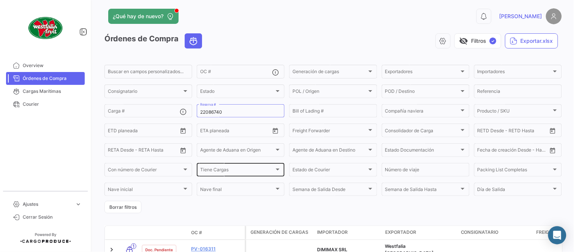
scroll to position [42, 0]
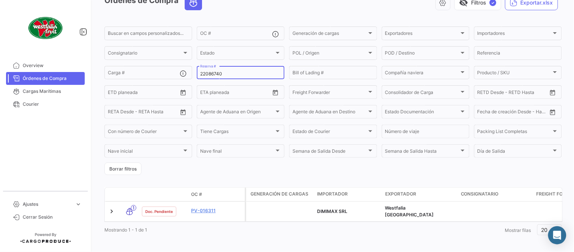
click at [218, 76] on input "22086740" at bounding box center [240, 73] width 81 height 5
paste input "LMM0537537"
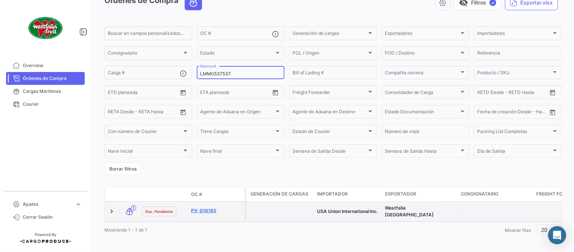
type input "LMM0537537"
click at [210, 207] on link "PV-016185" at bounding box center [216, 210] width 51 height 7
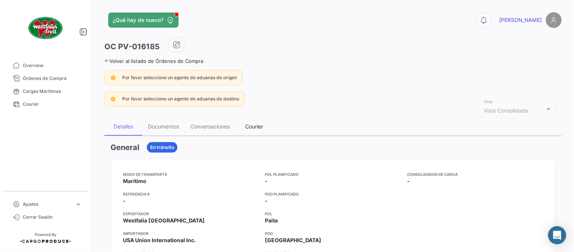
click at [259, 124] on div "Courier" at bounding box center [255, 126] width 18 height 6
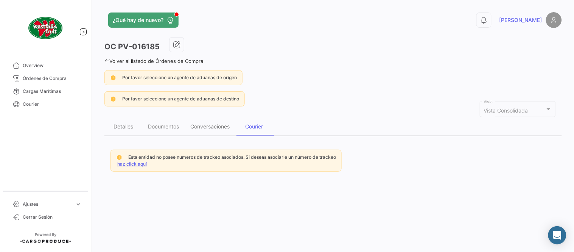
click at [123, 163] on link "haz click aquí" at bounding box center [132, 164] width 30 height 6
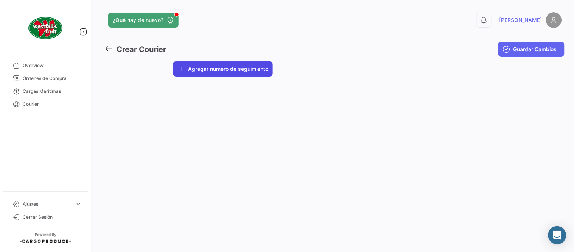
click at [199, 73] on button "Agregar numero de seguimiento" at bounding box center [223, 68] width 100 height 15
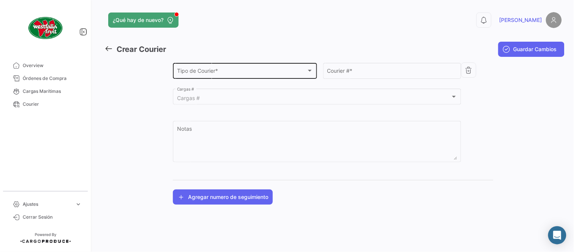
click at [204, 76] on div "Tipo de Courier * Tipo de Courier *" at bounding box center [245, 69] width 136 height 17
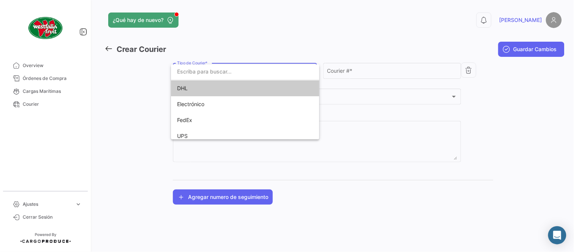
click at [203, 84] on span "DHL" at bounding box center [230, 88] width 106 height 16
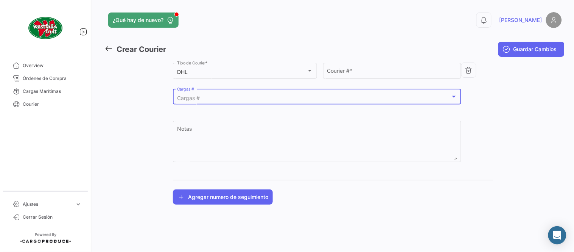
click at [207, 95] on div "Cargas #" at bounding box center [313, 98] width 273 height 6
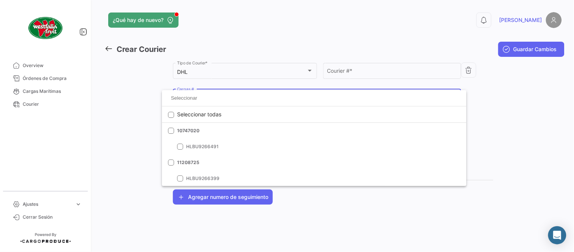
click at [207, 96] on input at bounding box center [314, 97] width 292 height 11
paste input "LMM0537537"
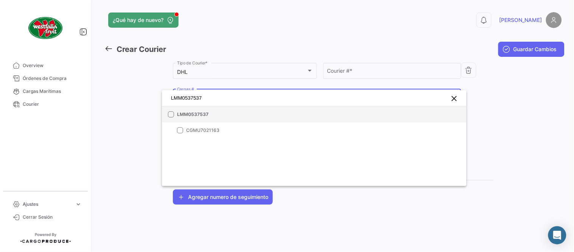
type input "LMM0537537"
drag, startPoint x: 214, startPoint y: 113, endPoint x: 227, endPoint y: 111, distance: 13.4
click at [214, 114] on span "LMM0537537" at bounding box center [230, 114] width 106 height 7
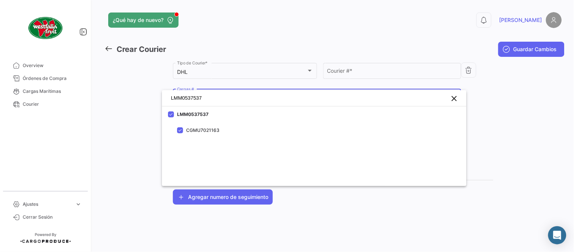
click at [367, 76] on div at bounding box center [287, 126] width 574 height 252
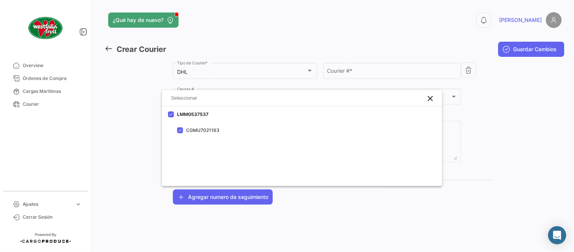
click at [367, 76] on div "Courier # *" at bounding box center [392, 69] width 130 height 17
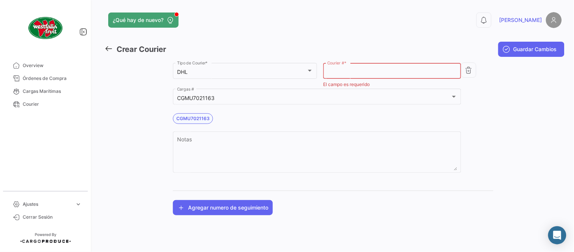
paste input "5038920530"
type input "5038920530"
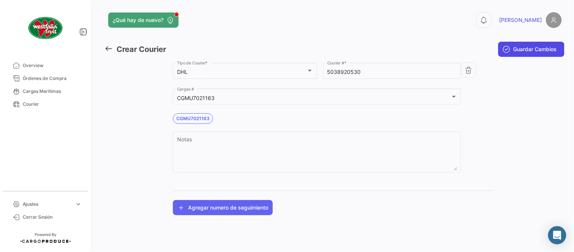
drag, startPoint x: 496, startPoint y: 54, endPoint x: 516, endPoint y: 41, distance: 23.5
click at [513, 42] on mat-toolbar-row "Guardar Cambios" at bounding box center [487, 49] width 154 height 24
click at [516, 42] on button "Guardar Cambios" at bounding box center [531, 49] width 66 height 15
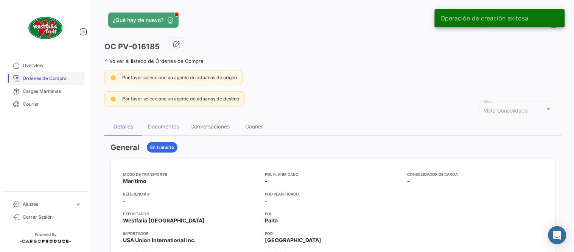
click at [55, 78] on span "Órdenes de Compra" at bounding box center [52, 78] width 59 height 7
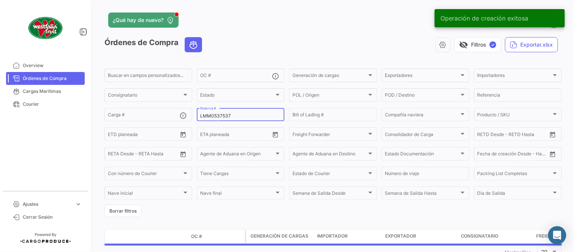
click at [222, 114] on input "LMM0537537" at bounding box center [240, 115] width 81 height 5
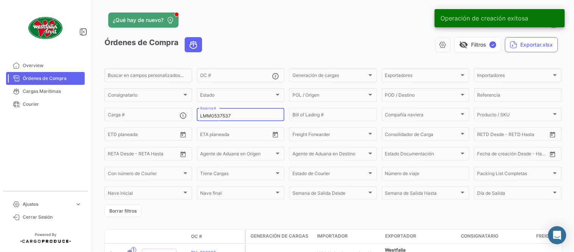
paste input "8"
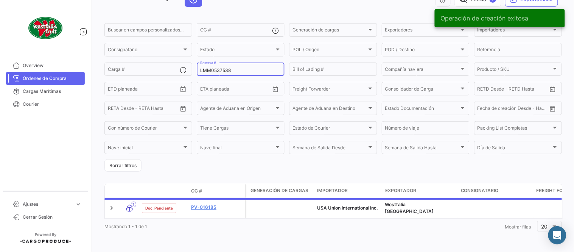
scroll to position [48, 0]
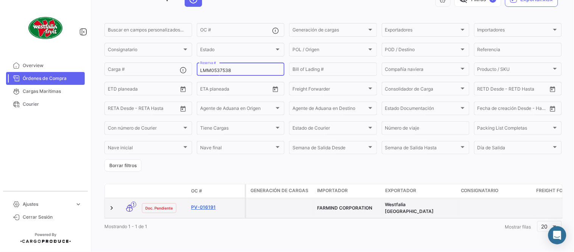
type input "LMM0537538"
click at [211, 204] on link "PV-016191" at bounding box center [216, 207] width 51 height 7
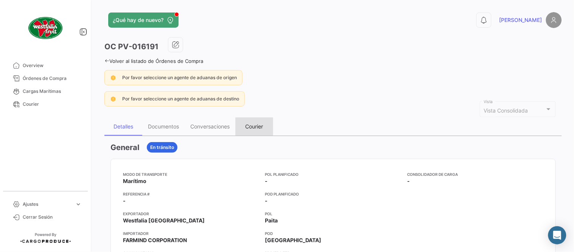
click at [250, 127] on div "Courier" at bounding box center [255, 126] width 18 height 6
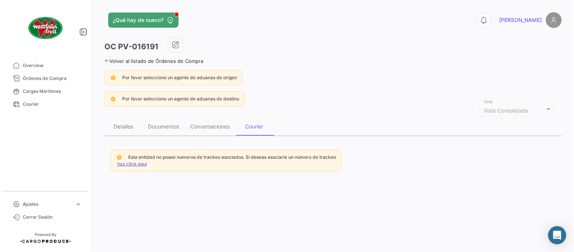
click at [143, 161] on link "haz click aquí" at bounding box center [132, 164] width 30 height 6
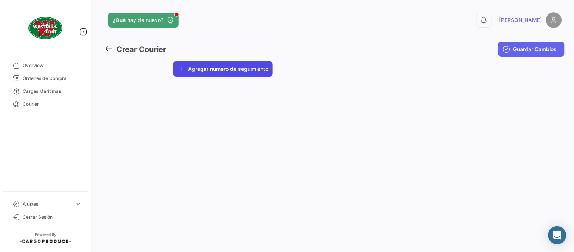
click at [218, 75] on button "Agregar numero de seguimiento" at bounding box center [223, 68] width 100 height 15
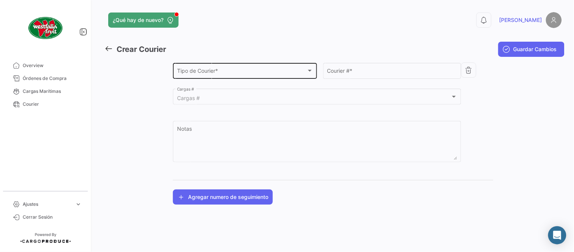
click at [215, 73] on span "Tipo de Courier *" at bounding box center [241, 72] width 129 height 6
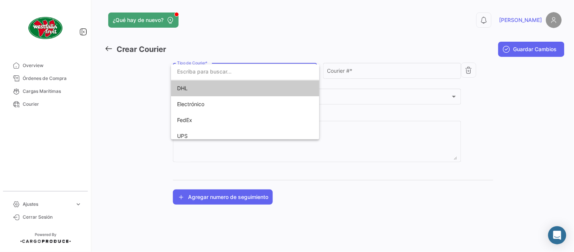
click at [205, 89] on span "DHL" at bounding box center [230, 88] width 106 height 16
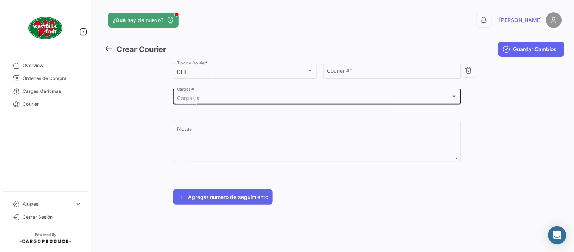
click at [208, 93] on div "Cargas # Cargas #" at bounding box center [317, 95] width 280 height 17
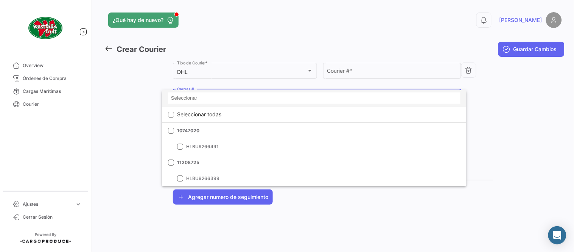
click at [203, 101] on input at bounding box center [314, 97] width 292 height 11
paste input "LMM0537538"
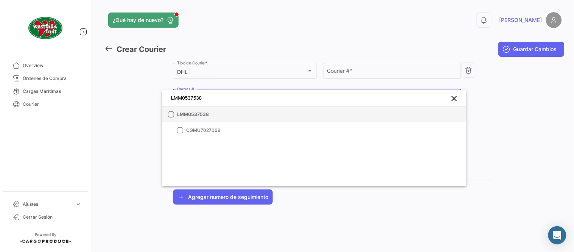
type input "LMM0537538"
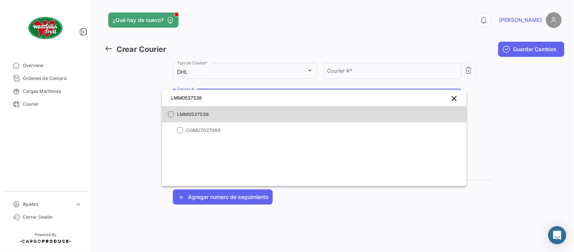
drag, startPoint x: 202, startPoint y: 115, endPoint x: 347, endPoint y: 84, distance: 148.2
click at [202, 115] on span "LMM0537538" at bounding box center [230, 114] width 106 height 7
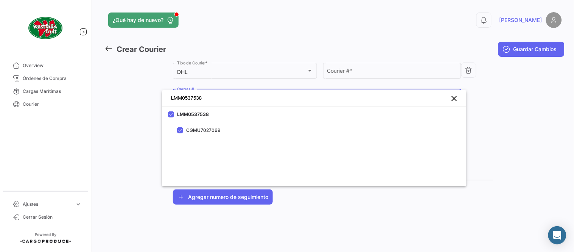
click at [369, 67] on div at bounding box center [287, 126] width 574 height 252
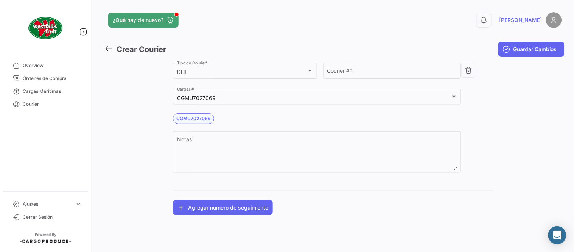
click at [369, 67] on div "Courier # *" at bounding box center [392, 69] width 130 height 17
paste input "5038909820"
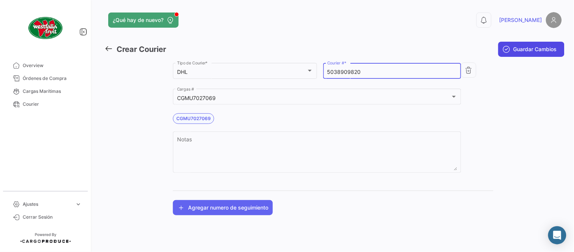
type input "5038909820"
click at [513, 49] on span "Guardar Cambios" at bounding box center [535, 49] width 44 height 8
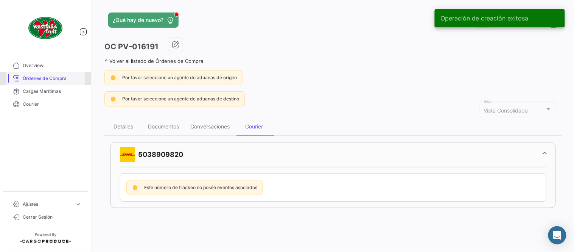
click at [53, 79] on span "Órdenes de Compra" at bounding box center [52, 78] width 59 height 7
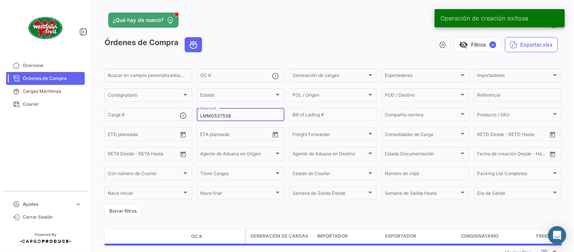
click at [208, 117] on input "LMM0537538" at bounding box center [240, 115] width 81 height 5
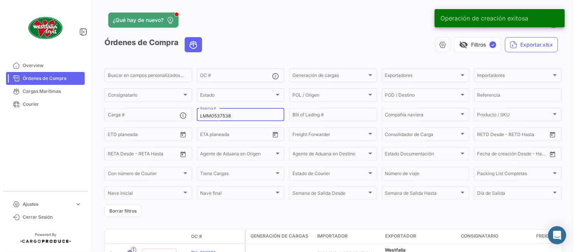
click at [208, 117] on input "LMM0537538" at bounding box center [240, 115] width 81 height 5
paste input "51"
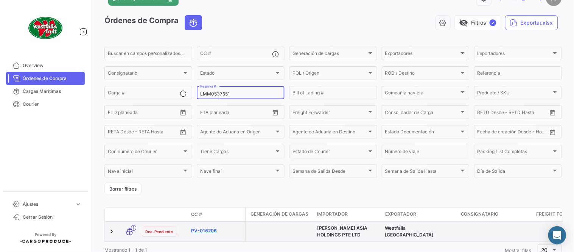
scroll to position [51, 0]
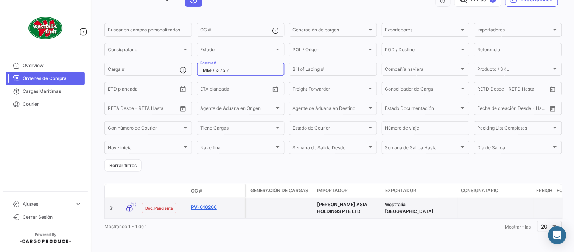
type input "LMM0537551"
click at [211, 204] on link "PV-016206" at bounding box center [216, 207] width 51 height 7
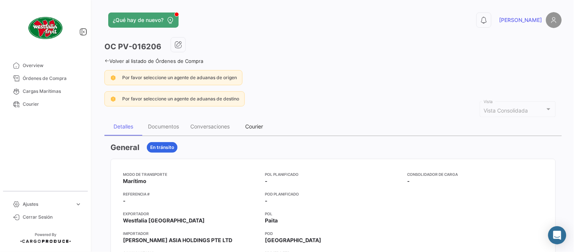
click at [252, 124] on div "Courier" at bounding box center [255, 126] width 18 height 6
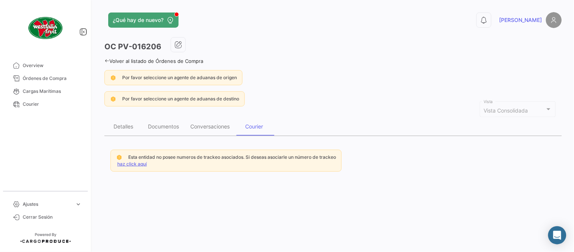
click at [126, 166] on div "Esta entidad no posee numeros de trackeo asociados. Si deseas asociarle un núme…" at bounding box center [225, 160] width 231 height 22
click at [132, 157] on span "Esta entidad no posee numeros de trackeo asociados. Si deseas asociarle un núme…" at bounding box center [232, 157] width 208 height 6
click at [138, 159] on div "Esta entidad no posee numeros de trackeo asociados. Si deseas asociarle un núme…" at bounding box center [225, 160] width 231 height 22
click at [141, 161] on link "haz click aquí" at bounding box center [132, 164] width 30 height 6
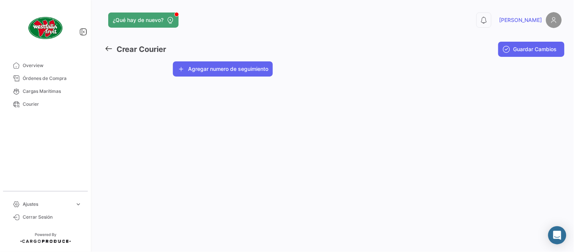
click at [188, 74] on button "Agregar numero de seguimiento" at bounding box center [223, 68] width 100 height 15
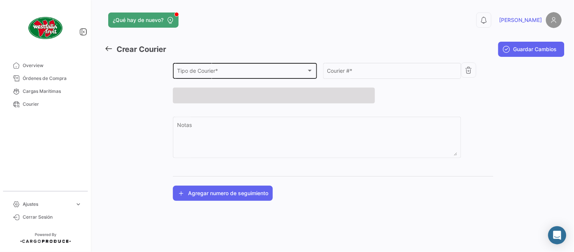
click at [194, 74] on span "Tipo de Courier *" at bounding box center [241, 72] width 129 height 6
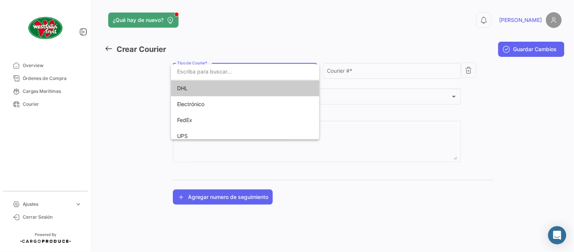
click at [199, 85] on span "DHL" at bounding box center [230, 88] width 106 height 16
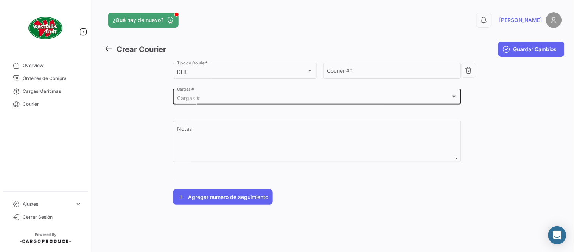
click at [208, 92] on div "Cargas # Cargas #" at bounding box center [317, 95] width 280 height 17
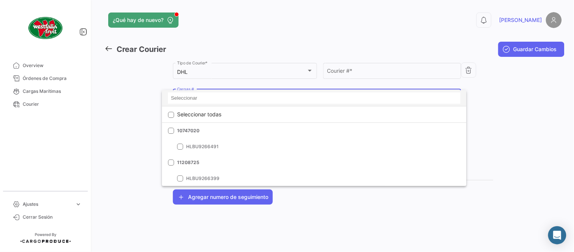
click at [205, 98] on input at bounding box center [314, 97] width 292 height 11
paste input "LMM0537551"
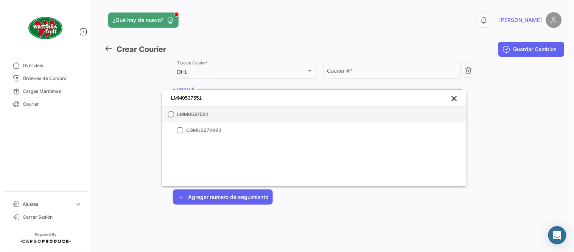
type input "LMM0537551"
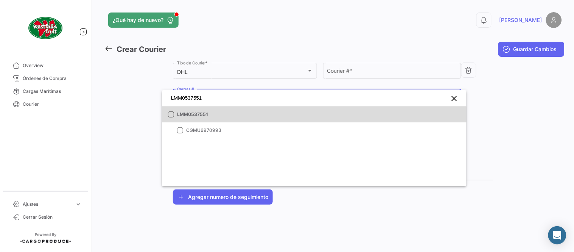
click at [202, 115] on span "LMM0537551" at bounding box center [230, 114] width 106 height 7
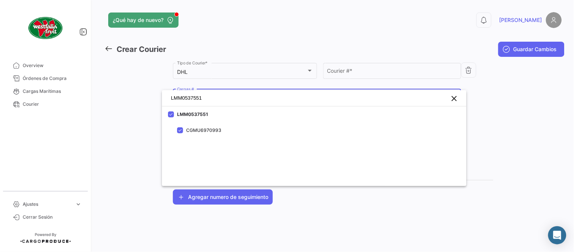
click at [336, 74] on div at bounding box center [287, 126] width 574 height 252
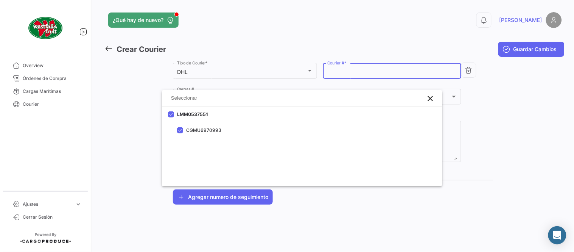
click at [336, 74] on input "Courier # *" at bounding box center [392, 72] width 130 height 6
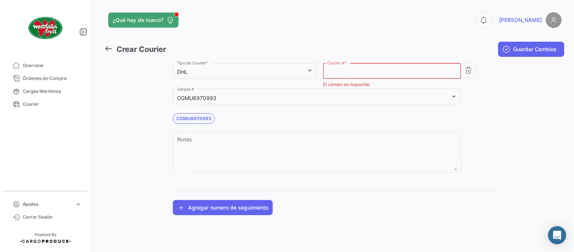
paste input "5852680772"
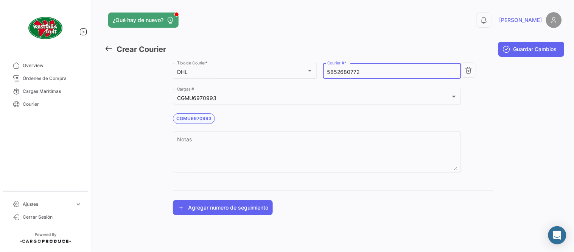
type input "5852680772"
click at [522, 45] on span "Guardar Cambios" at bounding box center [535, 49] width 44 height 8
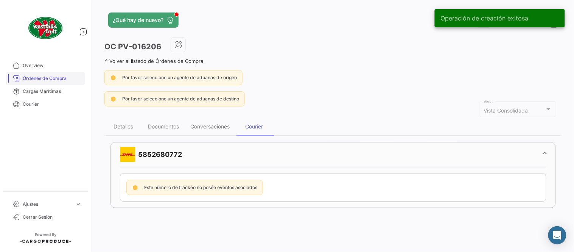
click at [59, 78] on span "Órdenes de Compra" at bounding box center [52, 78] width 59 height 7
